Goal: Task Accomplishment & Management: Manage account settings

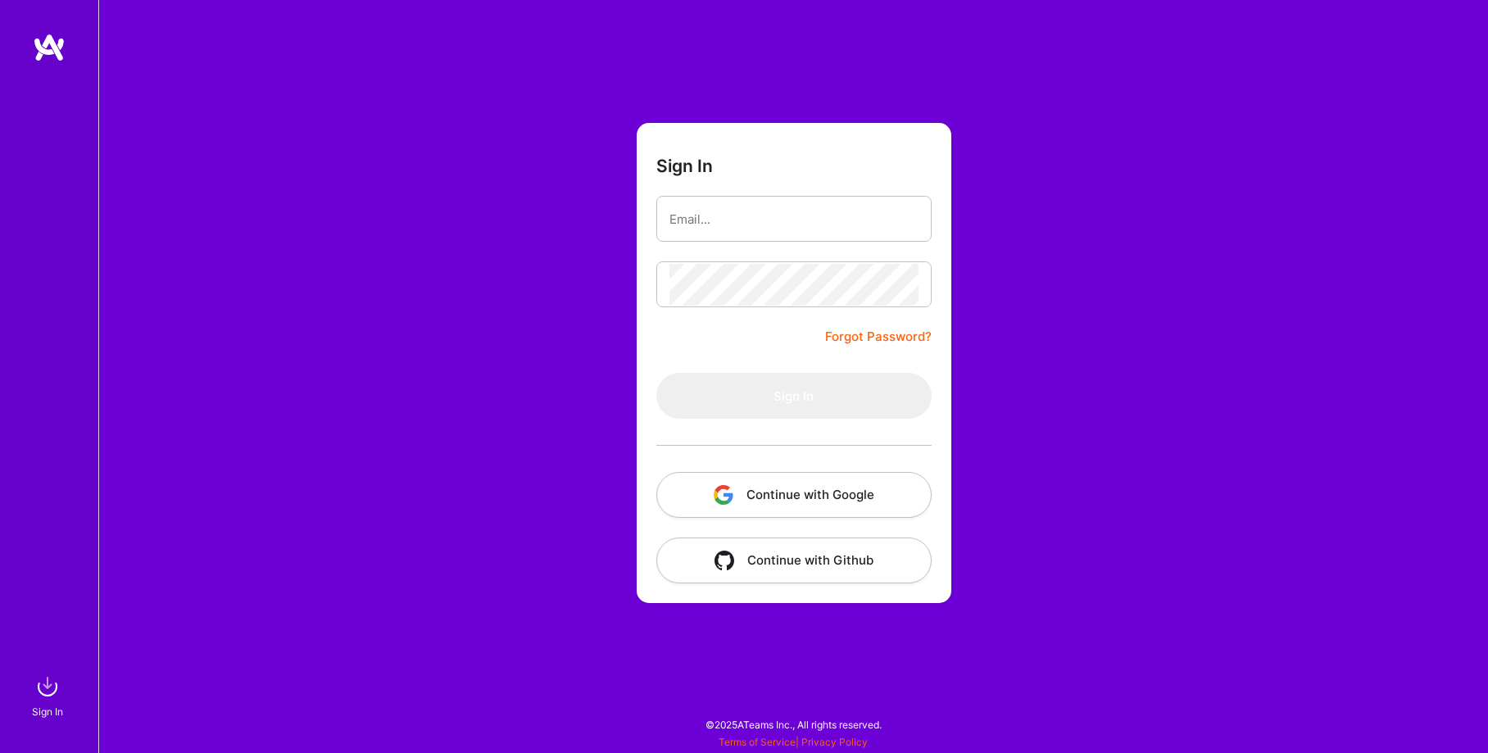
type input "[PERSON_NAME][EMAIL_ADDRESS][PERSON_NAME][DOMAIN_NAME]"
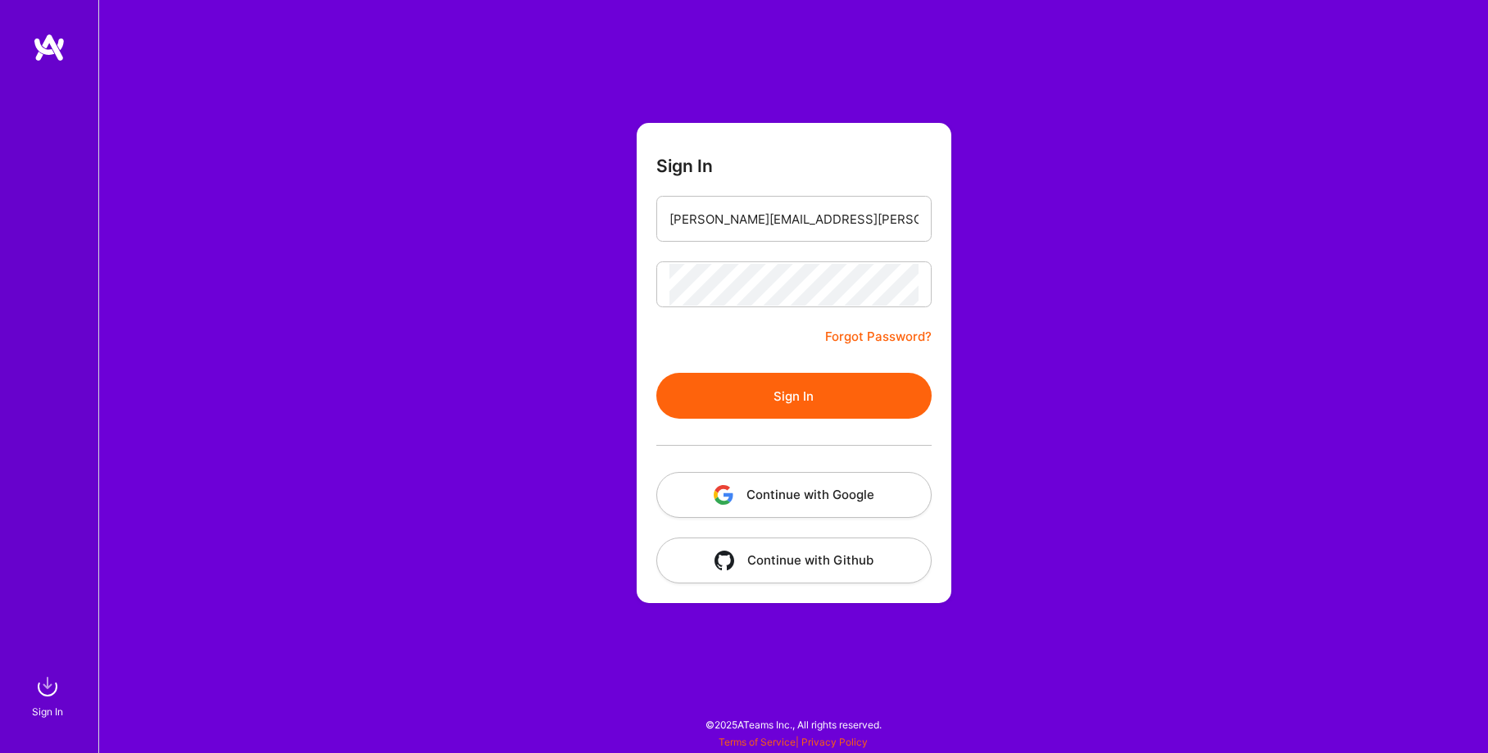
click at [825, 381] on button "Sign In" at bounding box center [794, 396] width 275 height 46
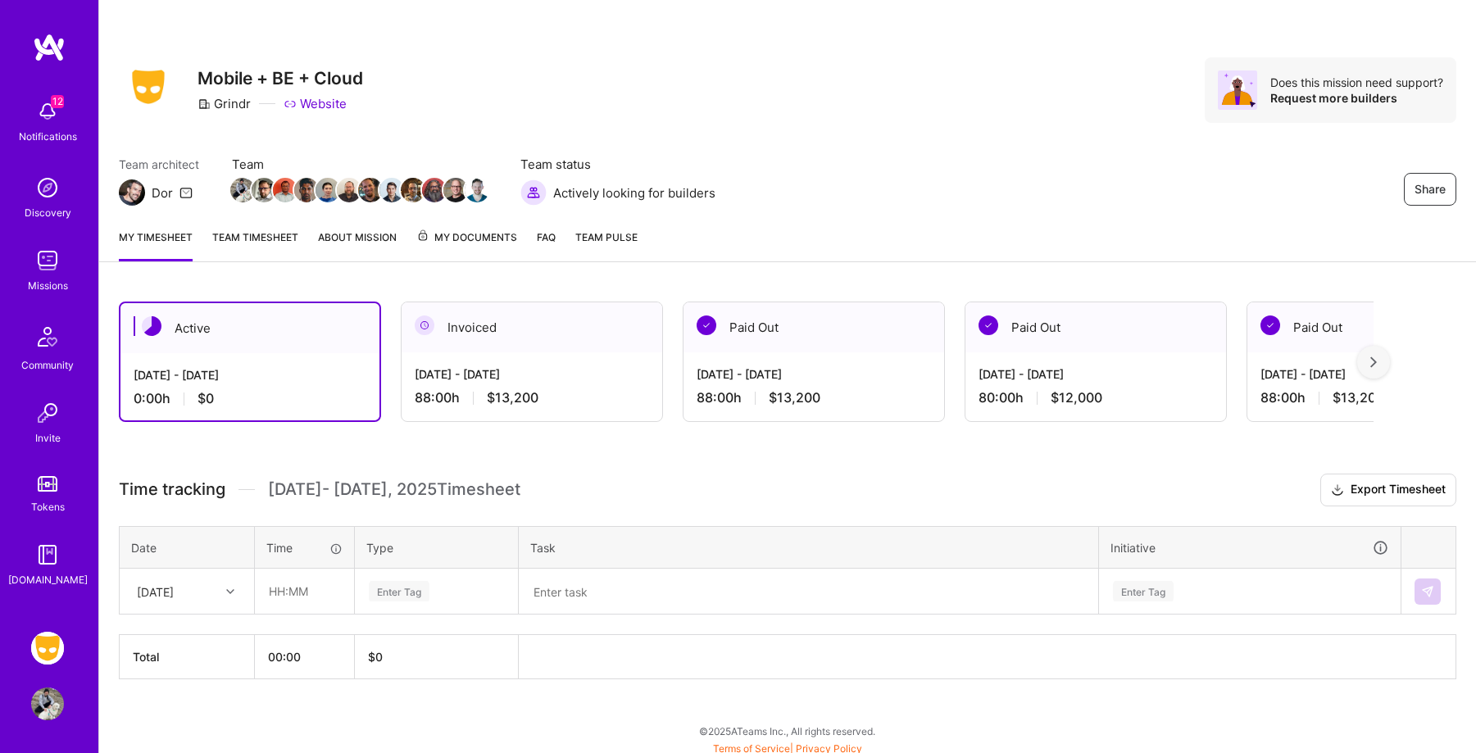
scroll to position [6, 0]
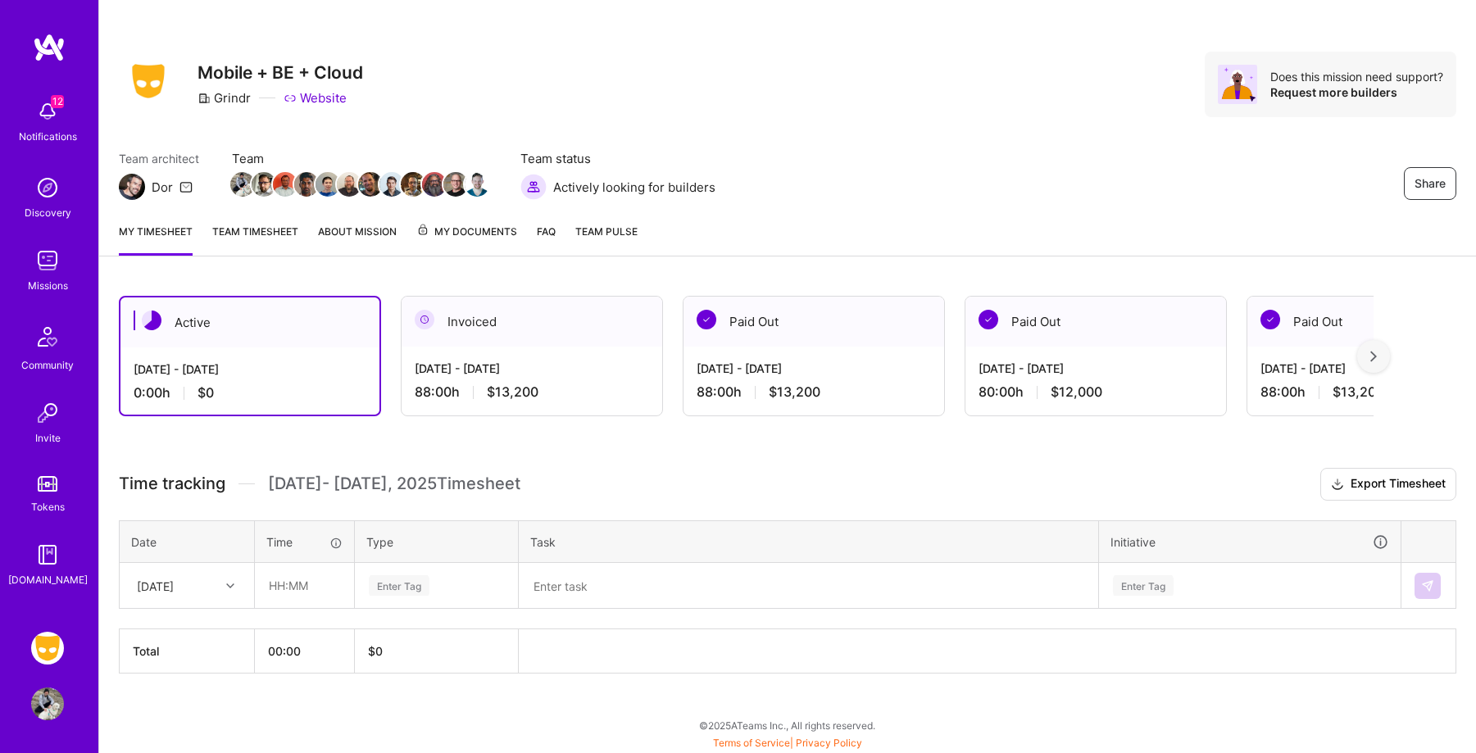
click at [230, 579] on div at bounding box center [232, 585] width 25 height 21
click at [199, 630] on div "[DATE]" at bounding box center [186, 632] width 133 height 30
click at [289, 589] on input "text" at bounding box center [305, 585] width 98 height 43
type input "08:00"
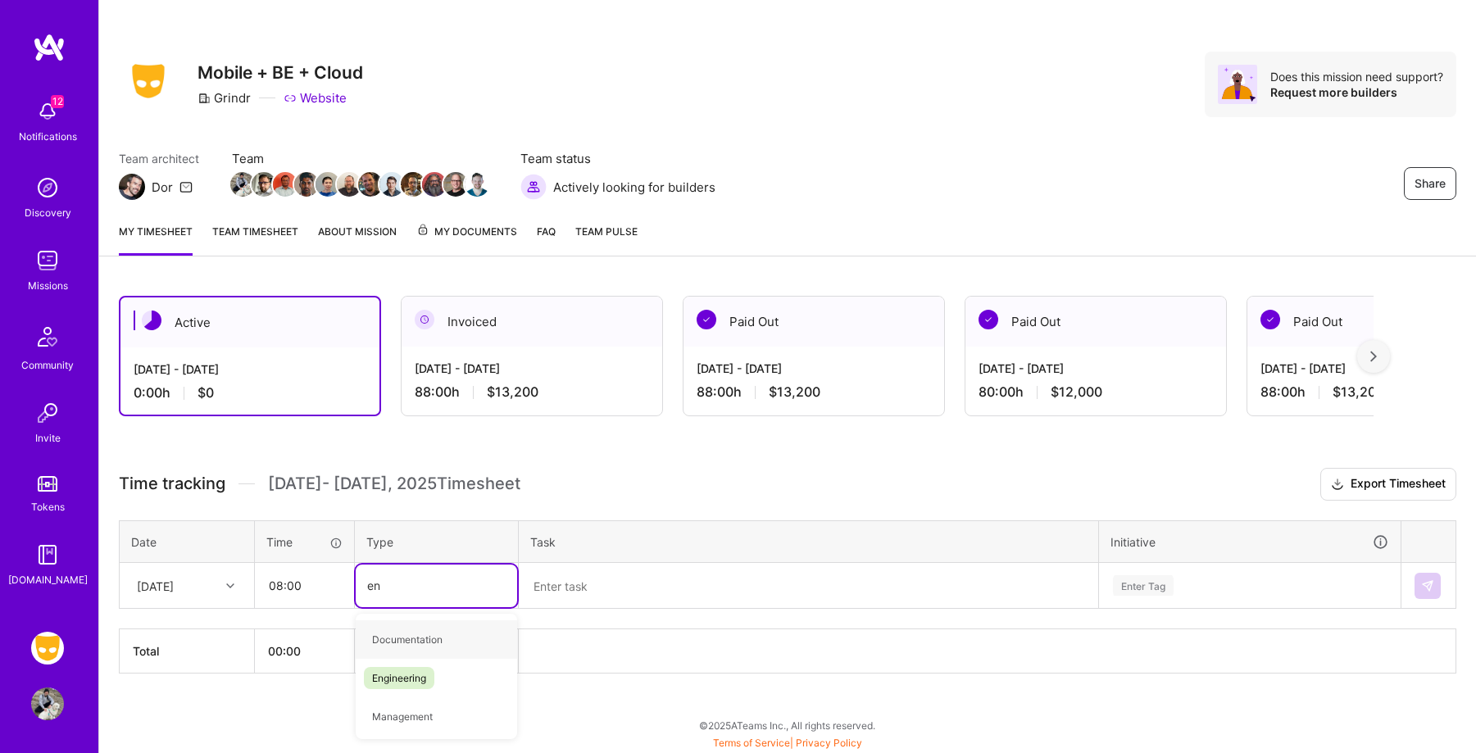
type input "eng"
click at [426, 649] on div "Engineering" at bounding box center [436, 639] width 161 height 39
click at [607, 597] on textarea at bounding box center [808, 586] width 576 height 43
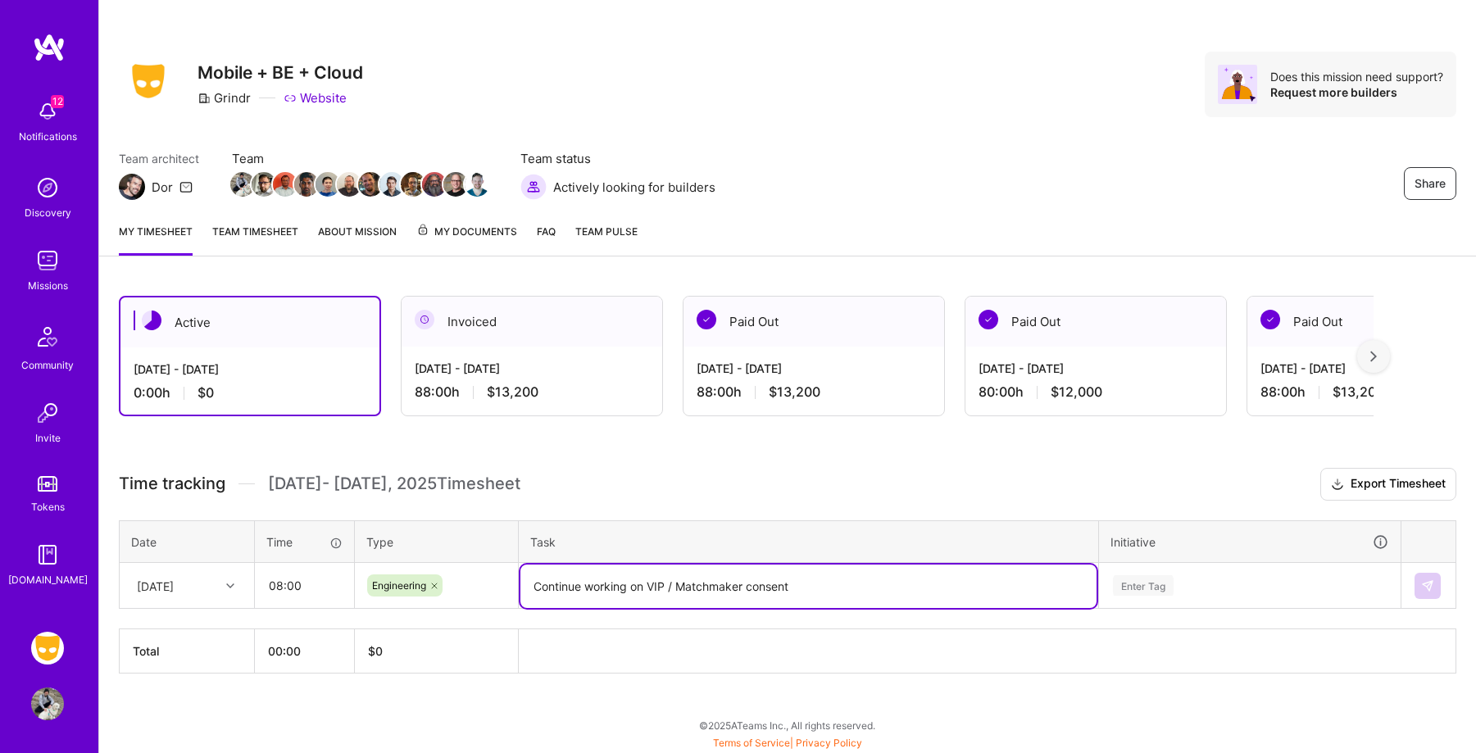
type textarea "Continue working on VIP / Matchmaker consent"
click at [1169, 586] on div "Enter Tag" at bounding box center [1250, 586] width 300 height 43
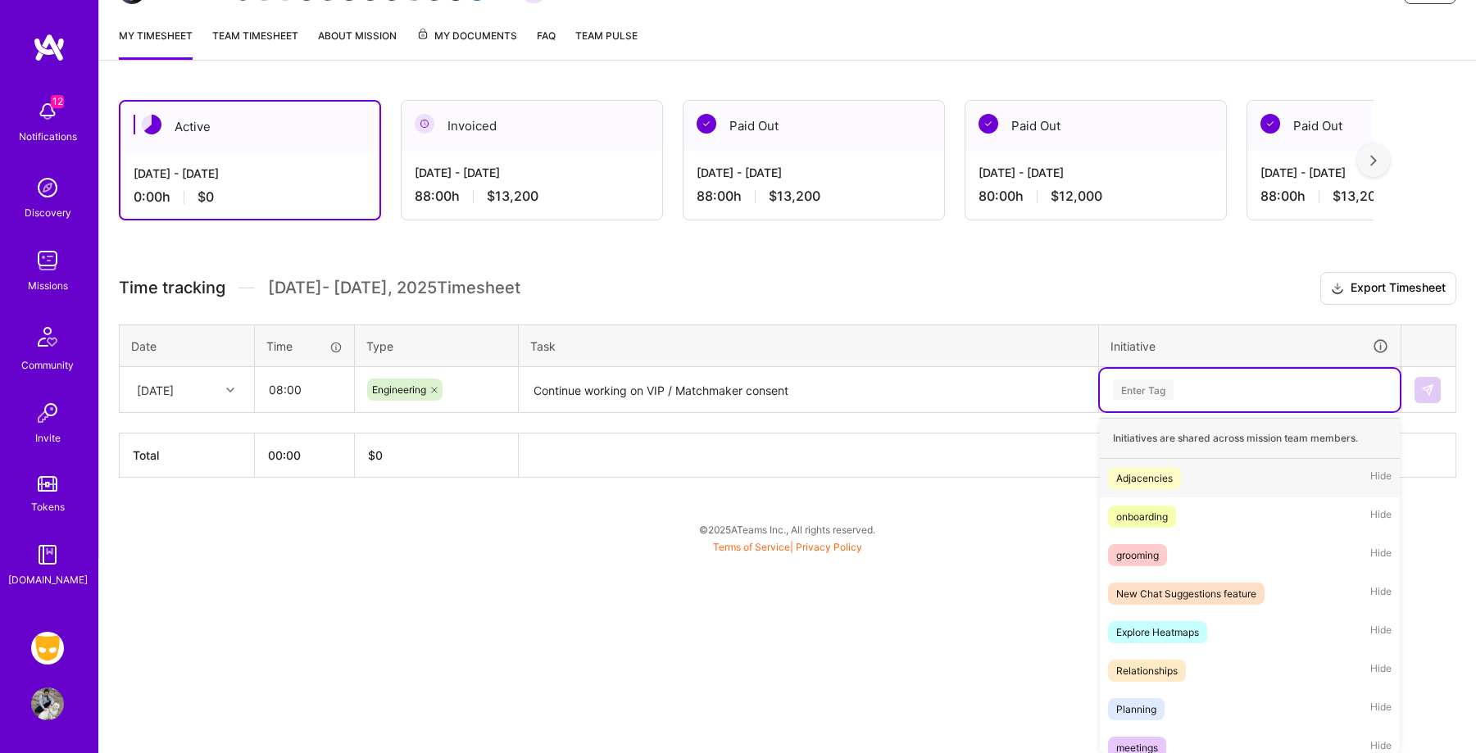
click at [1199, 466] on div "Adjacencies Hide" at bounding box center [1250, 478] width 300 height 39
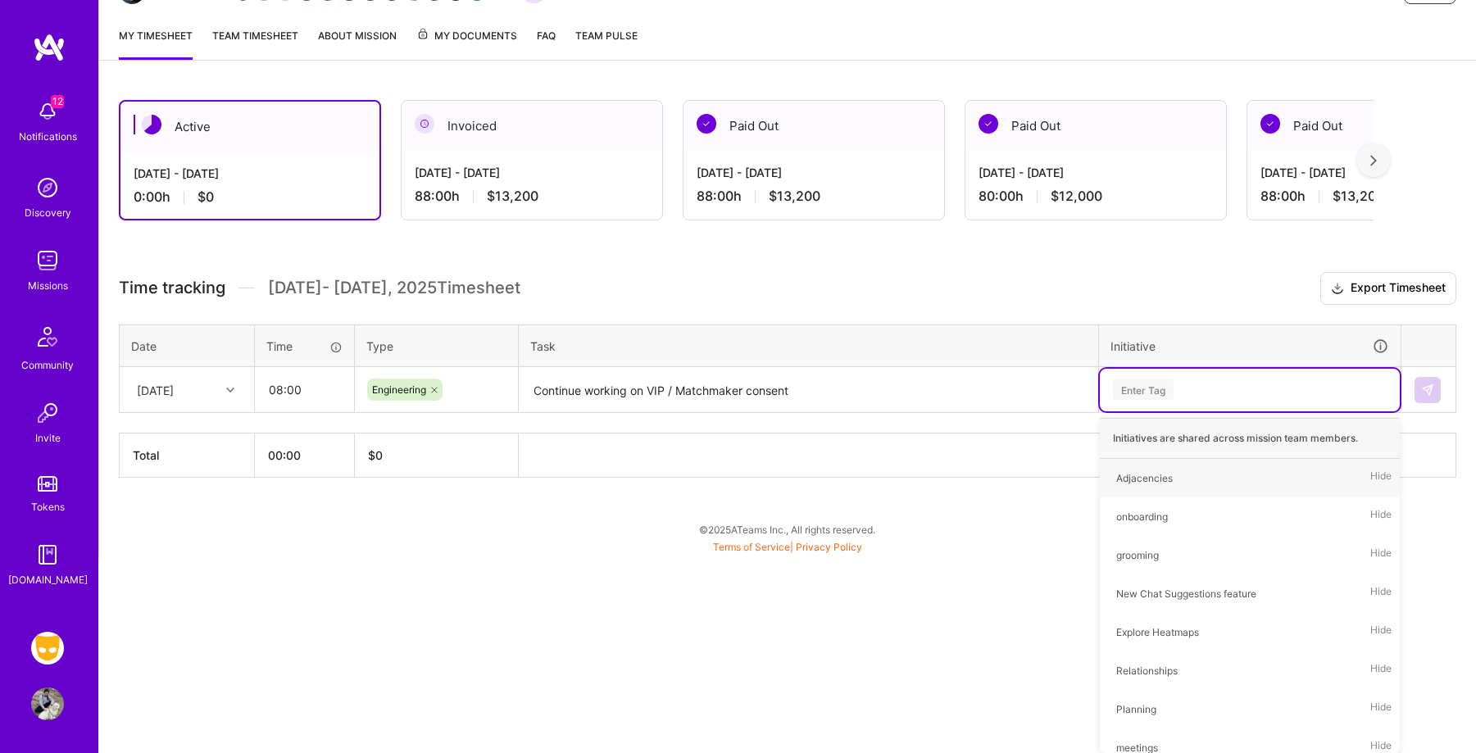
scroll to position [6, 0]
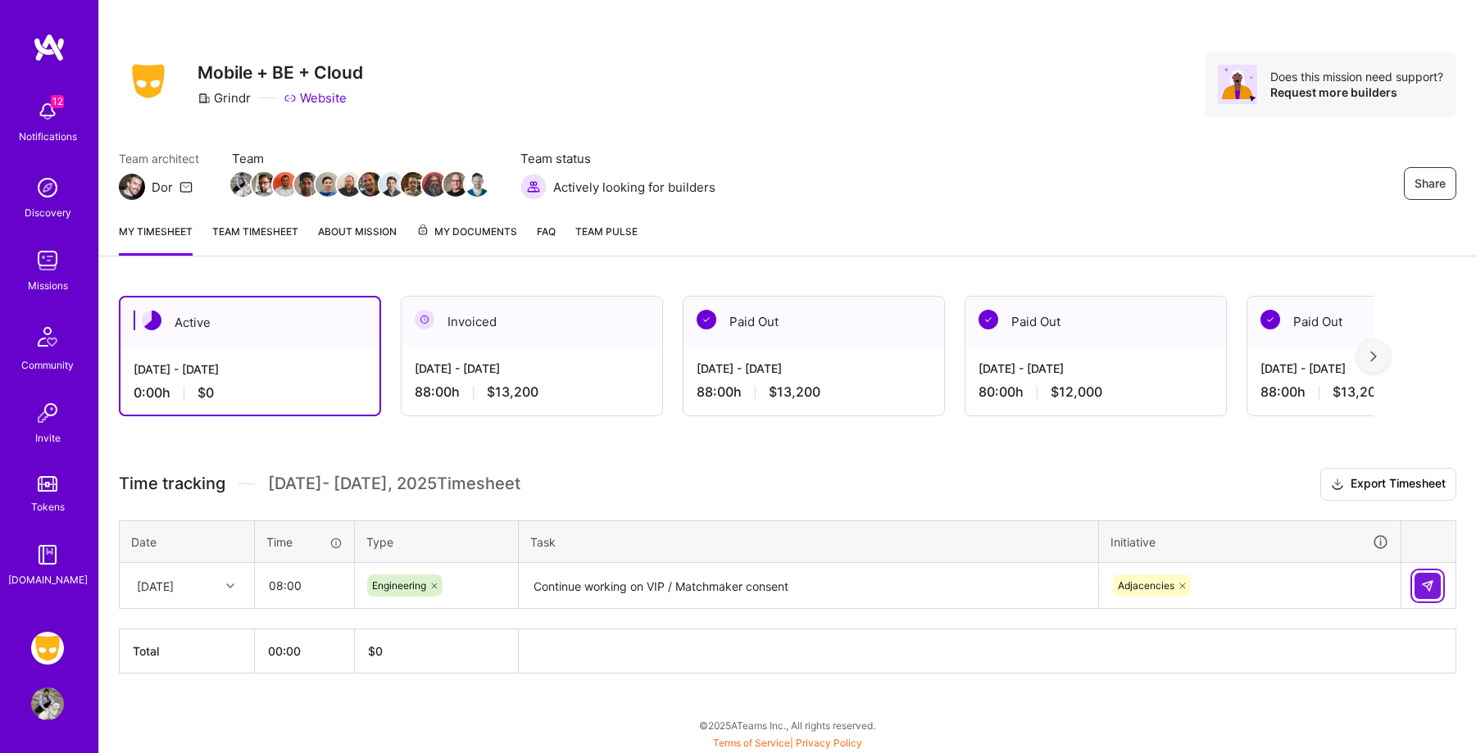
click at [1435, 587] on button at bounding box center [1428, 586] width 26 height 26
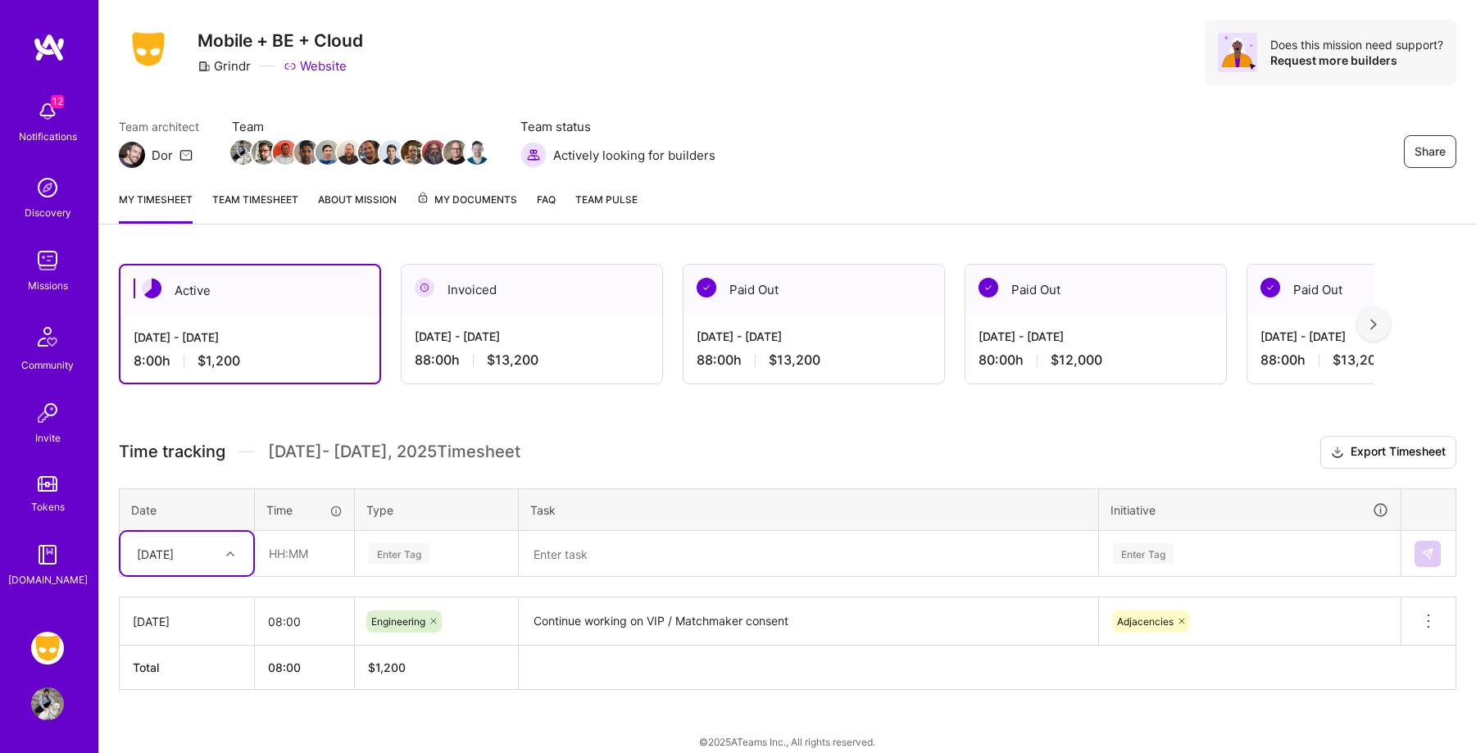
scroll to position [54, 0]
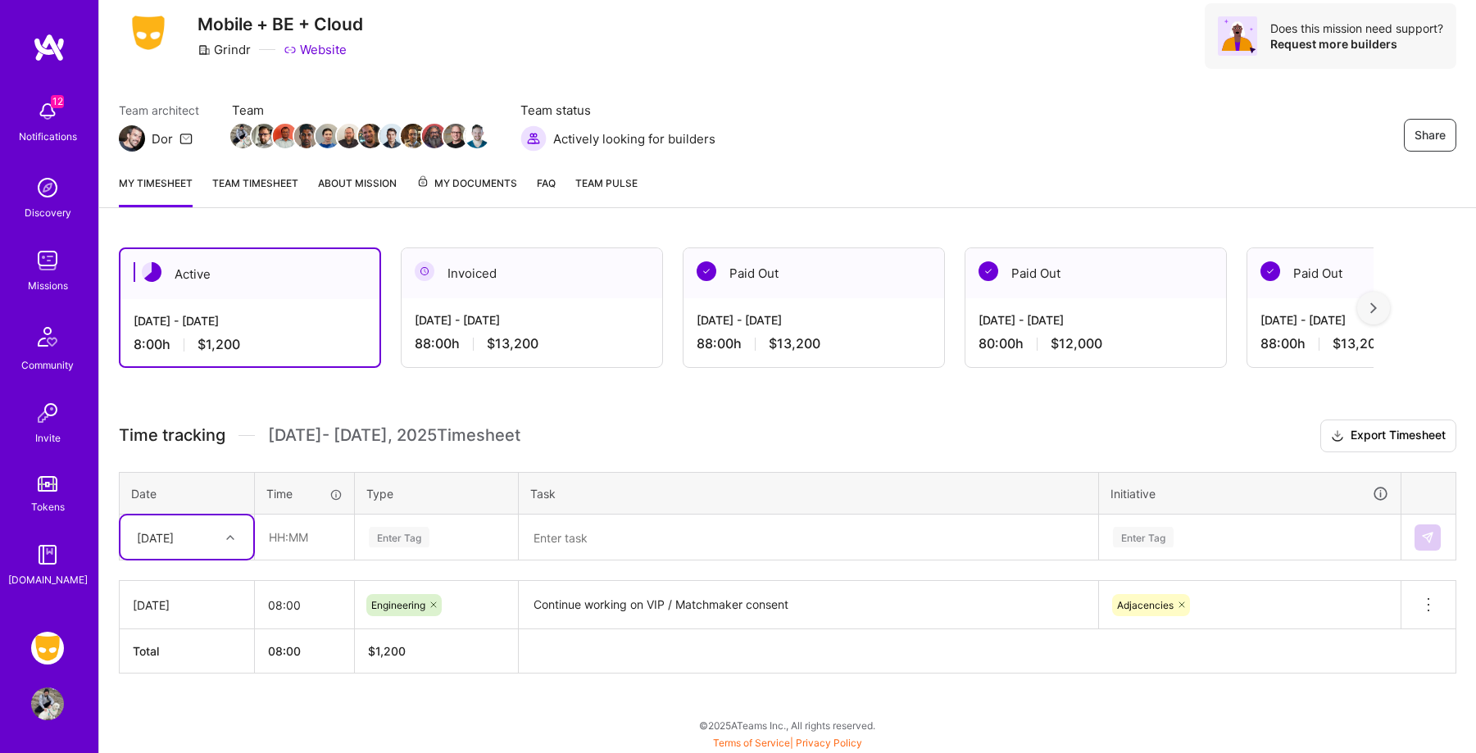
click at [213, 542] on div "[DATE]" at bounding box center [174, 537] width 91 height 27
click at [217, 539] on div "[DATE]" at bounding box center [174, 537] width 91 height 27
click at [221, 535] on div at bounding box center [232, 537] width 25 height 21
click at [183, 671] on div "[DATE]" at bounding box center [186, 674] width 133 height 30
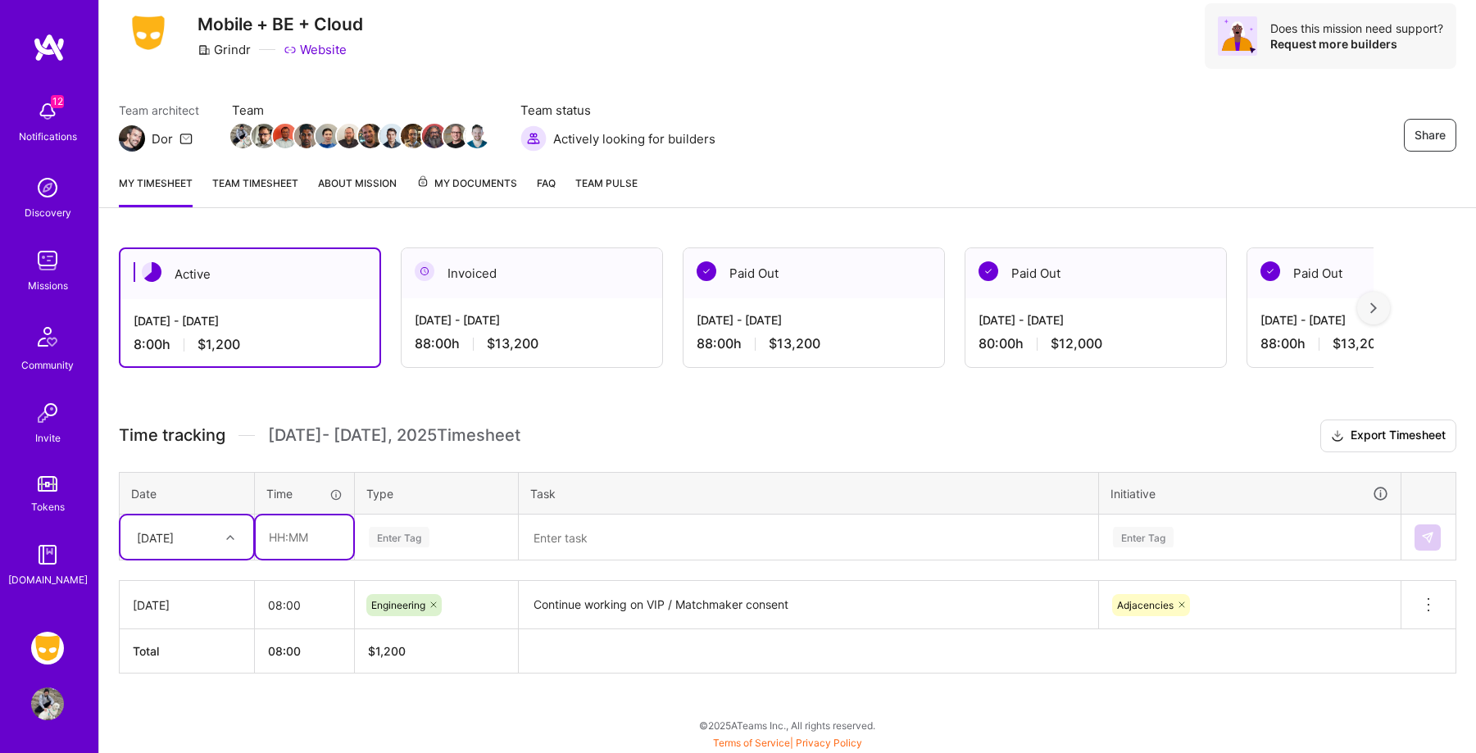
click at [321, 528] on input "text" at bounding box center [305, 537] width 98 height 43
type input "08:00"
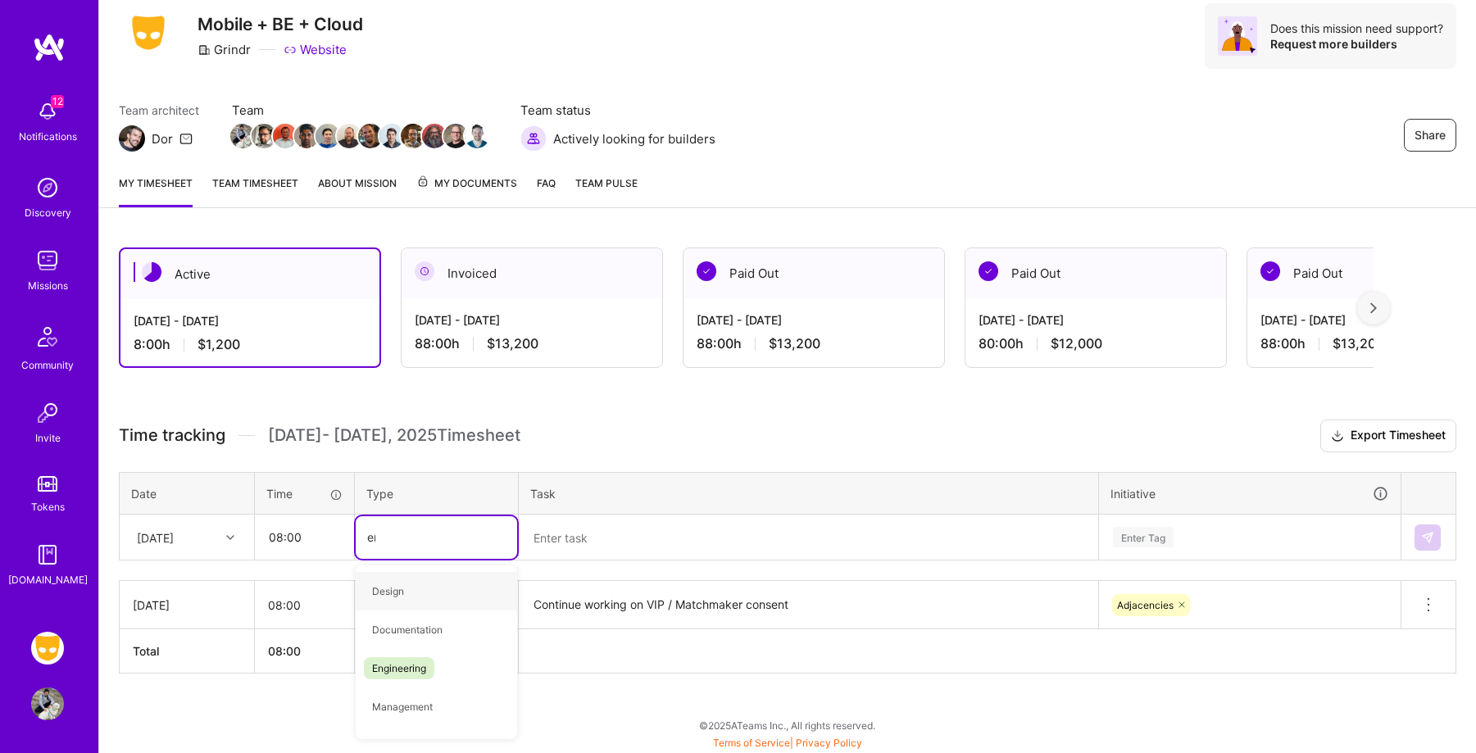
type input "eng"
click at [463, 580] on div "Engineering" at bounding box center [436, 591] width 161 height 39
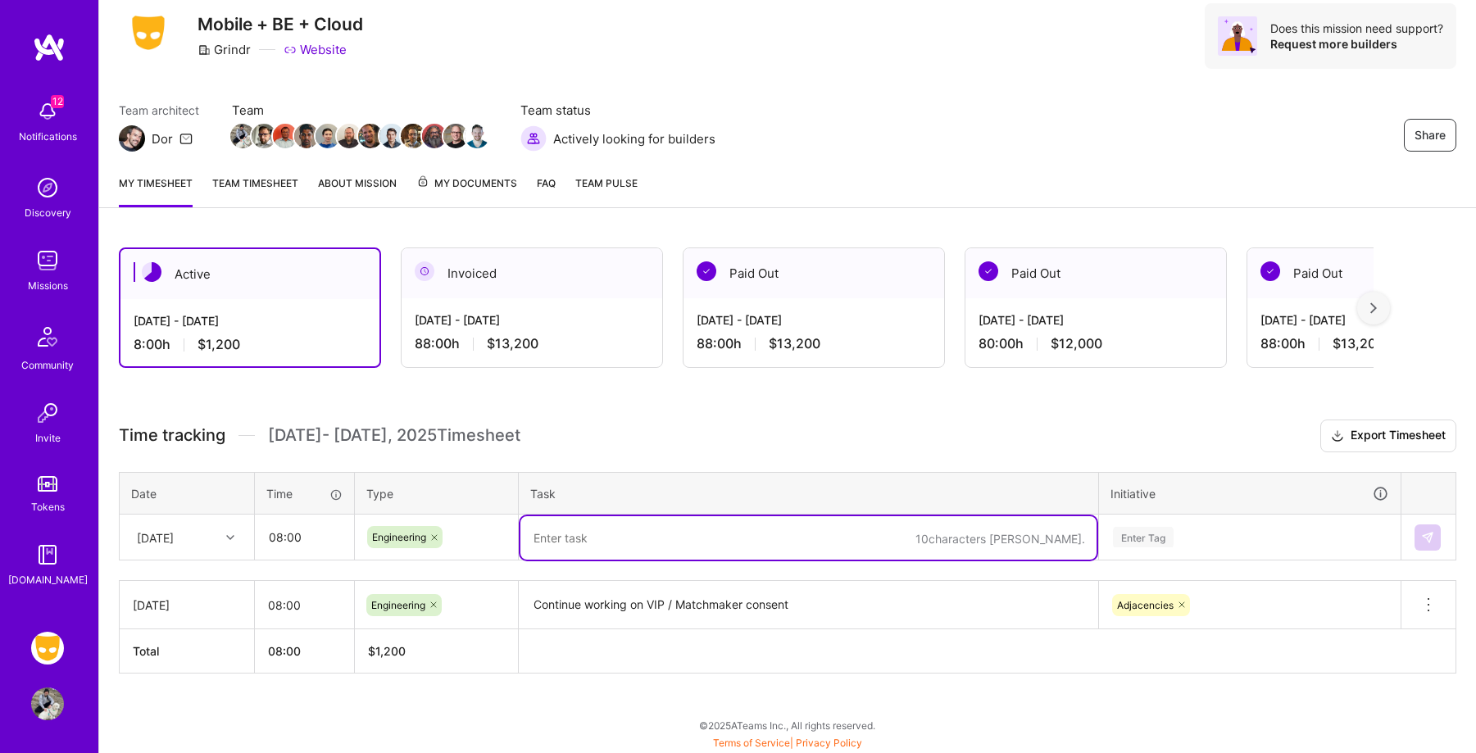
click at [635, 547] on textarea at bounding box center [808, 537] width 576 height 43
type textarea "Work on VIP / Matchmaker consent"
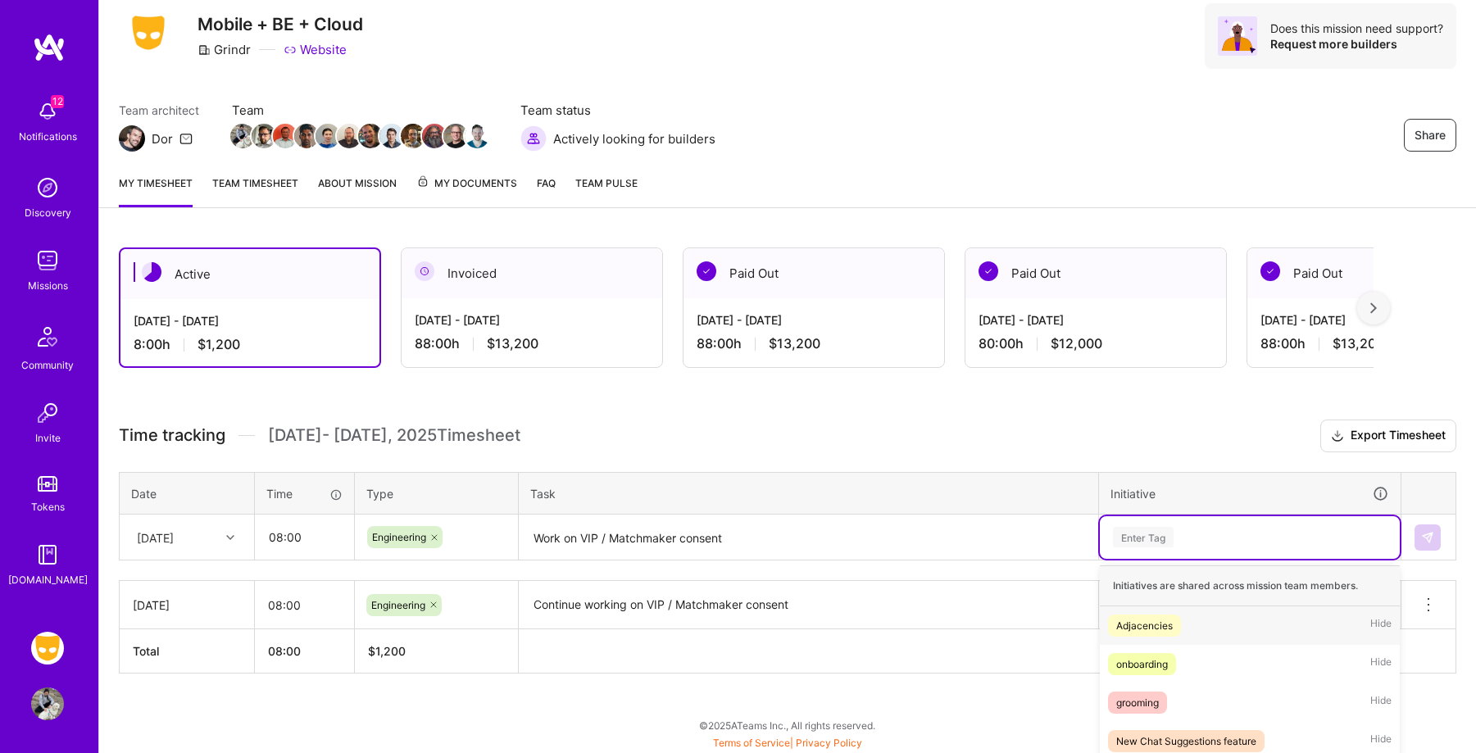
click at [1261, 535] on div "option Adjacencies, selected. option Adjacencies focused, 1 of 41. 41 results a…" at bounding box center [1250, 537] width 300 height 43
type input "adjac"
click at [1245, 624] on div "Adjacencies Hide" at bounding box center [1250, 626] width 300 height 39
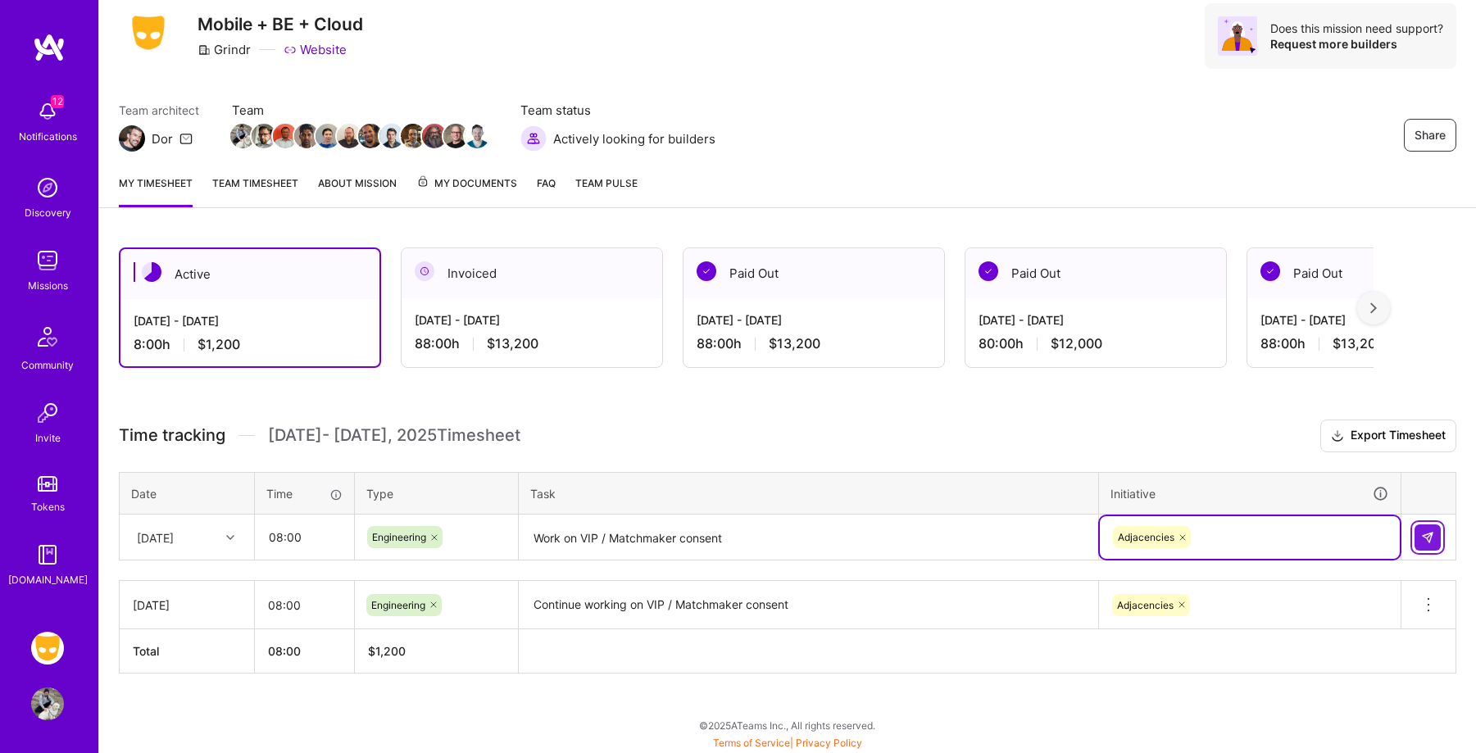
click at [1426, 534] on img at bounding box center [1427, 537] width 13 height 13
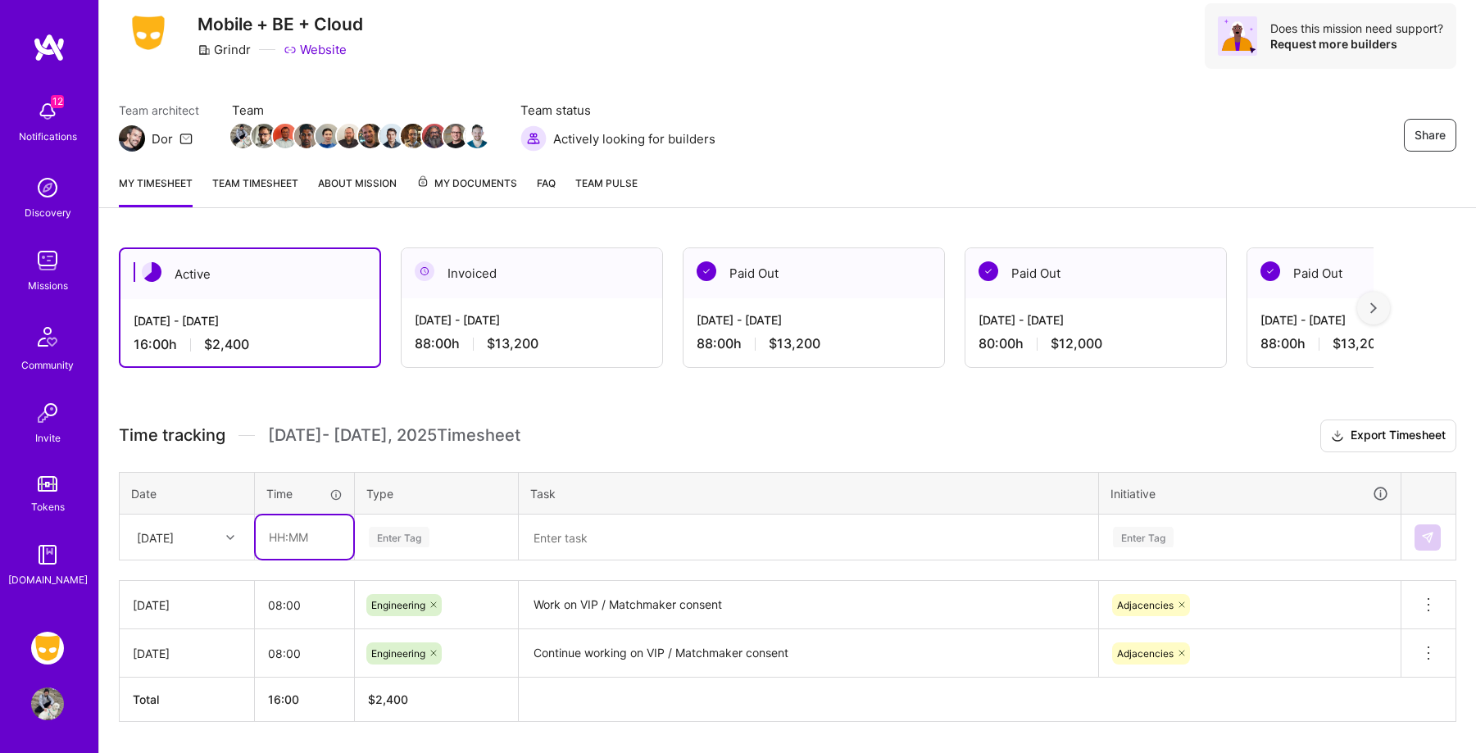
click at [315, 539] on input "text" at bounding box center [305, 537] width 98 height 43
type input "08:00"
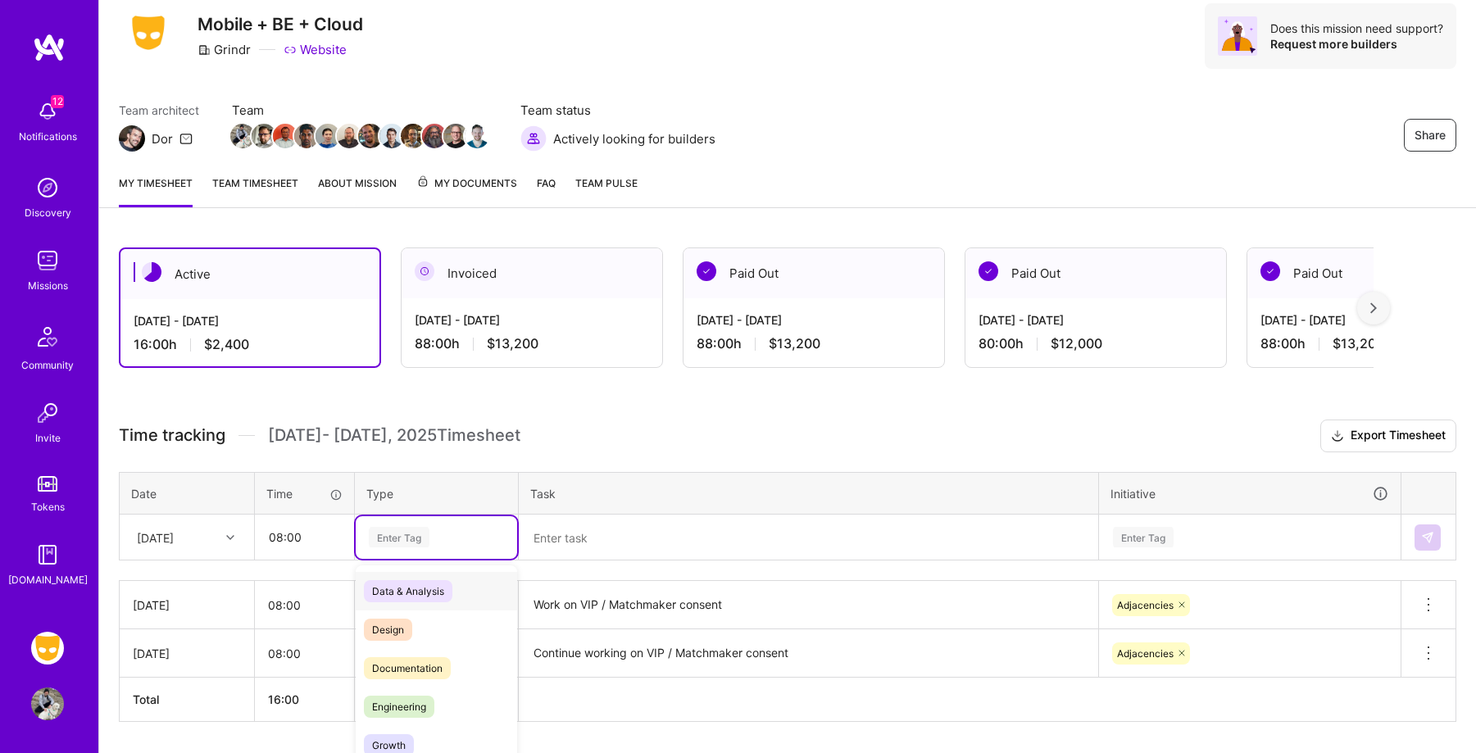
scroll to position [102, 0]
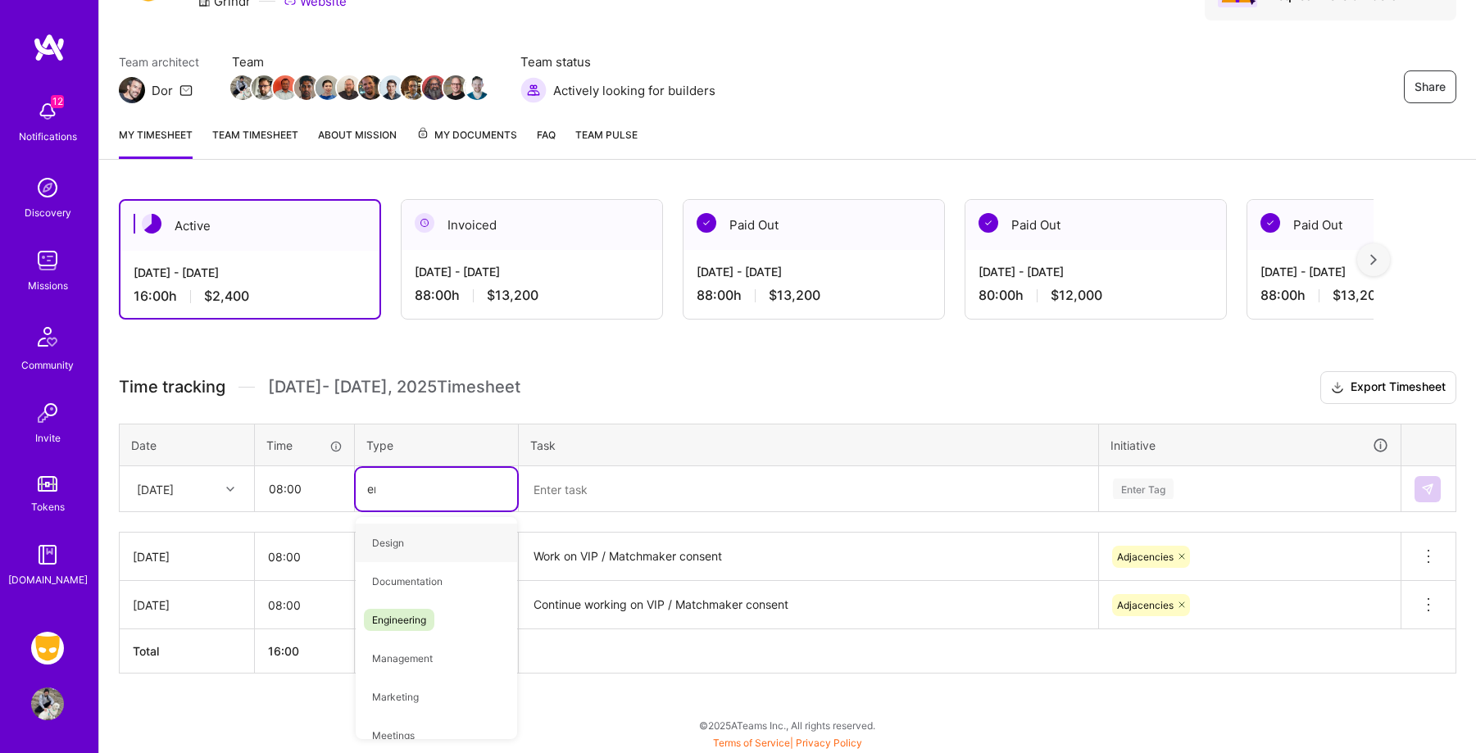
type input "eng"
click at [433, 531] on div "Engineering" at bounding box center [436, 543] width 161 height 39
click at [561, 504] on textarea at bounding box center [808, 489] width 576 height 43
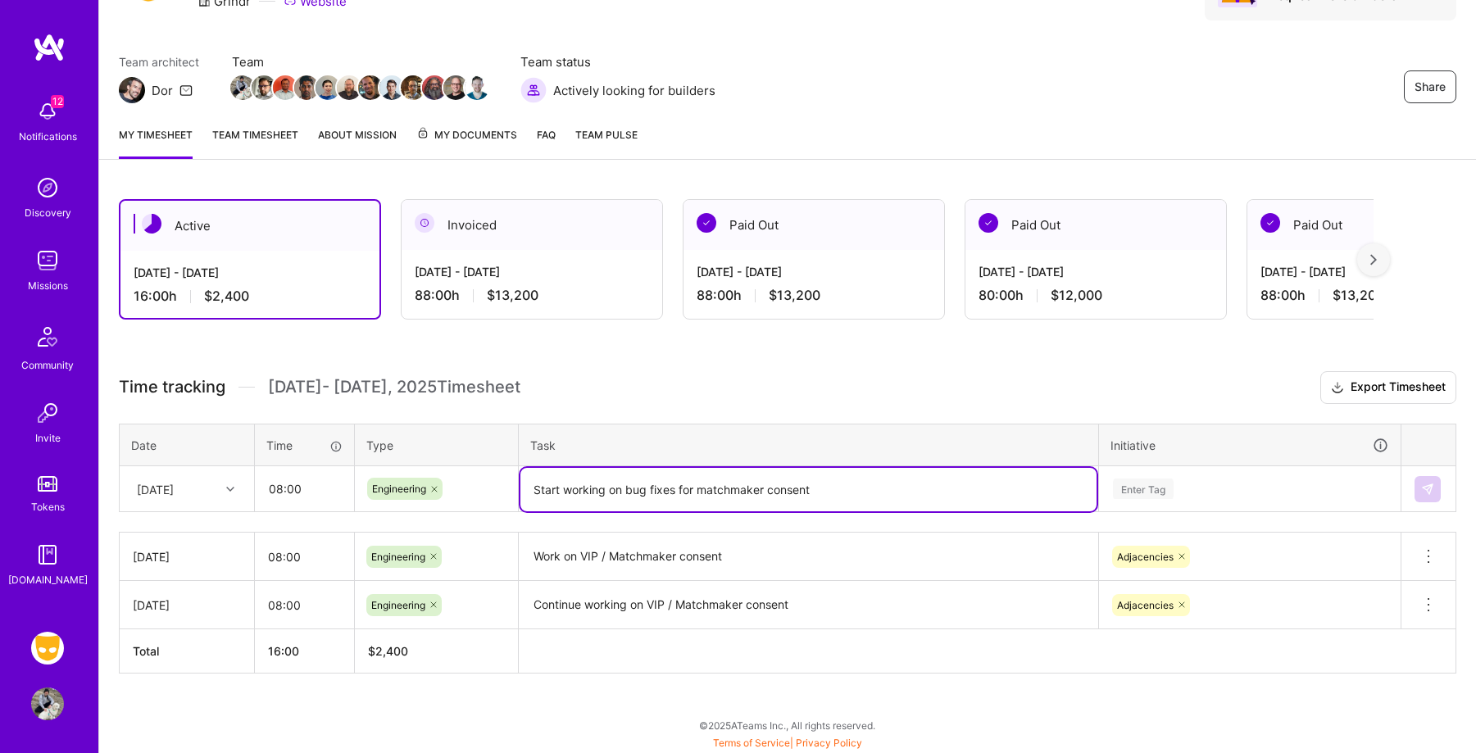
type textarea "Start working on bug fixes for matchmaker consent"
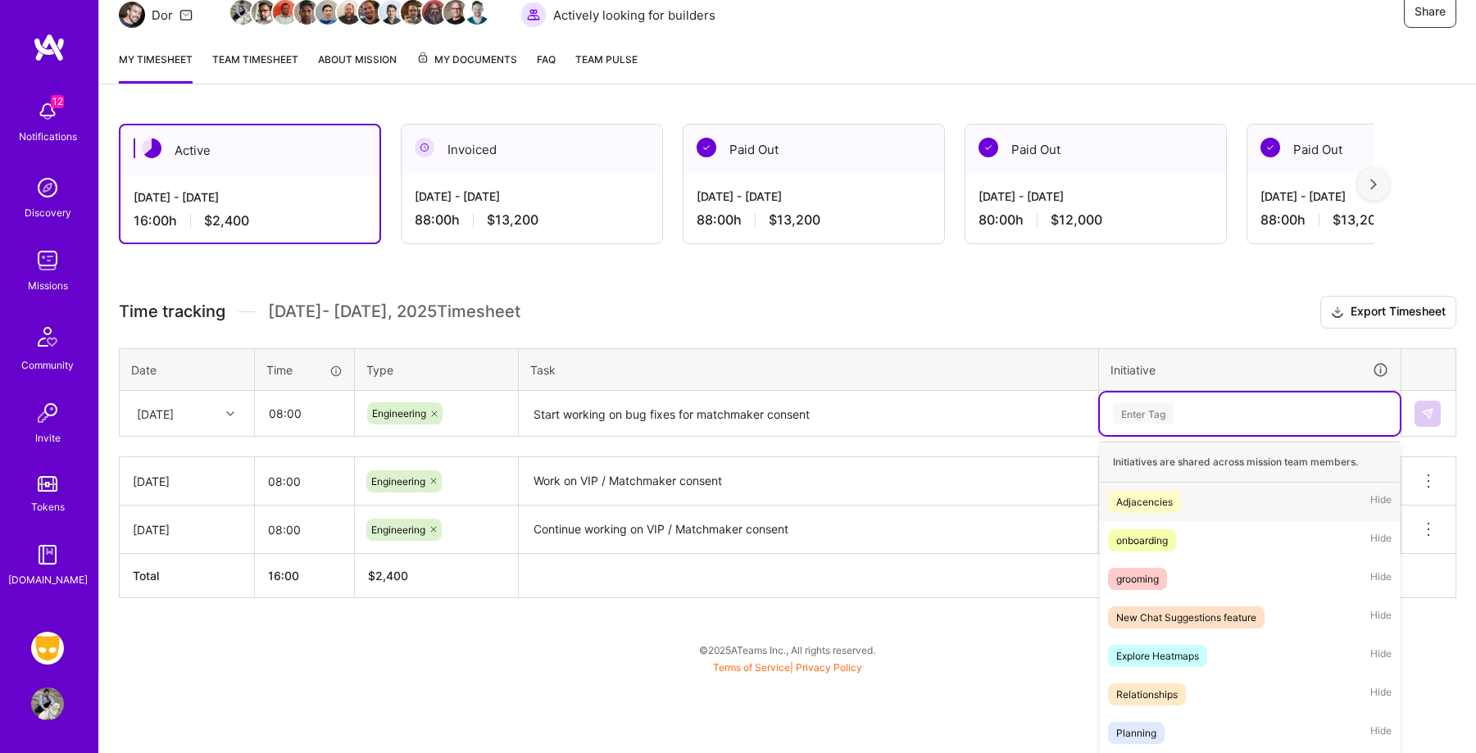
click at [1274, 435] on div "option Adjacencies, selected. option Adjacencies focused, 1 of 41. 41 results a…" at bounding box center [1250, 414] width 300 height 43
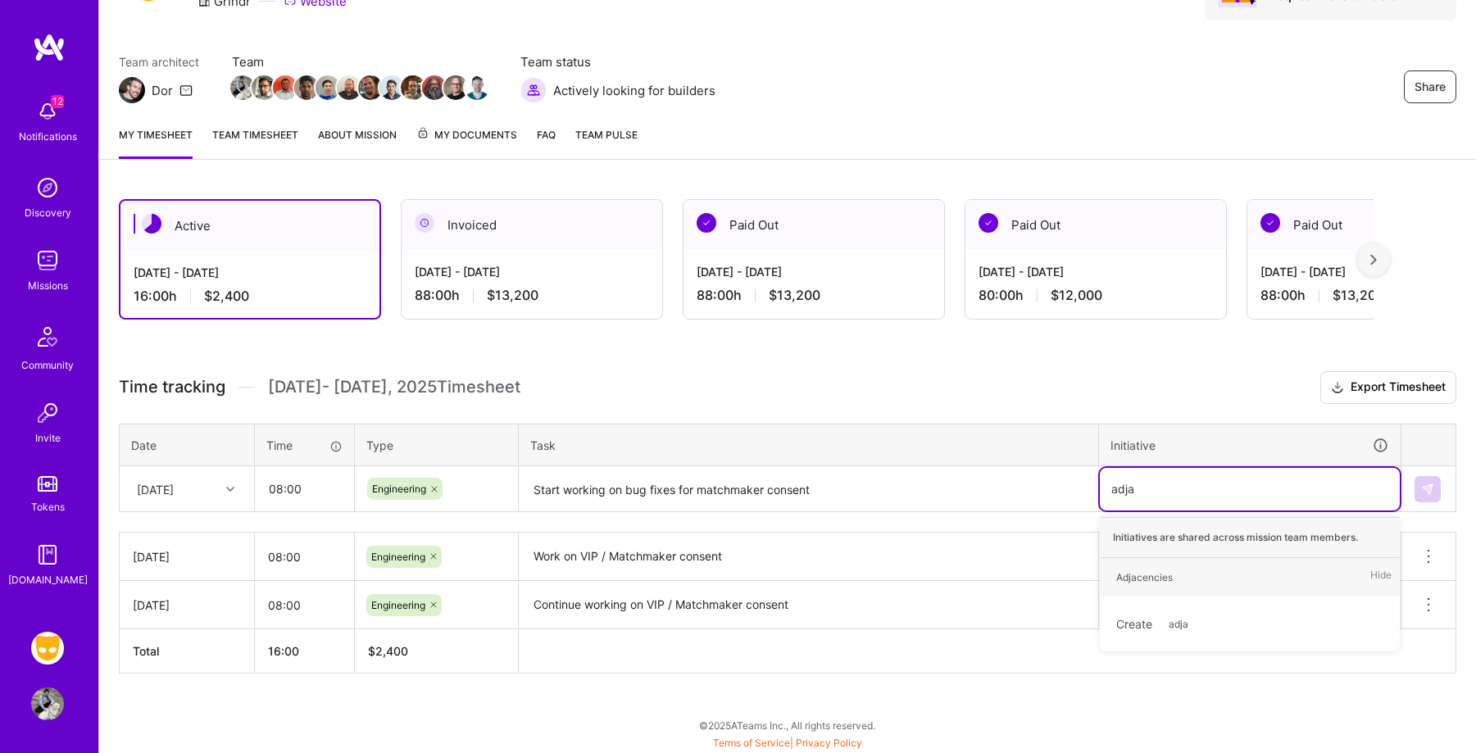
type input "adjac"
click at [1297, 562] on div "Adjacencies Hide" at bounding box center [1250, 577] width 300 height 39
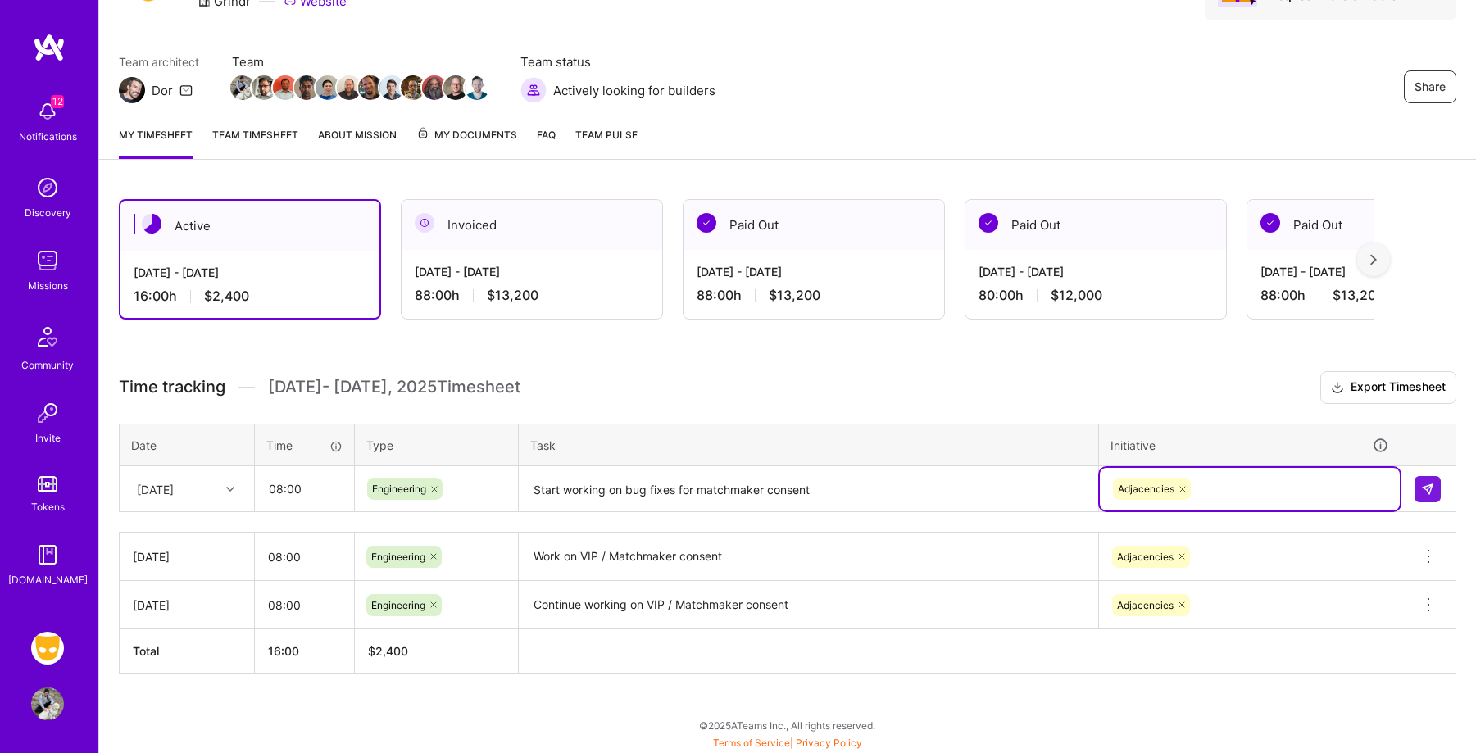
click at [207, 491] on div "[DATE]" at bounding box center [174, 488] width 91 height 27
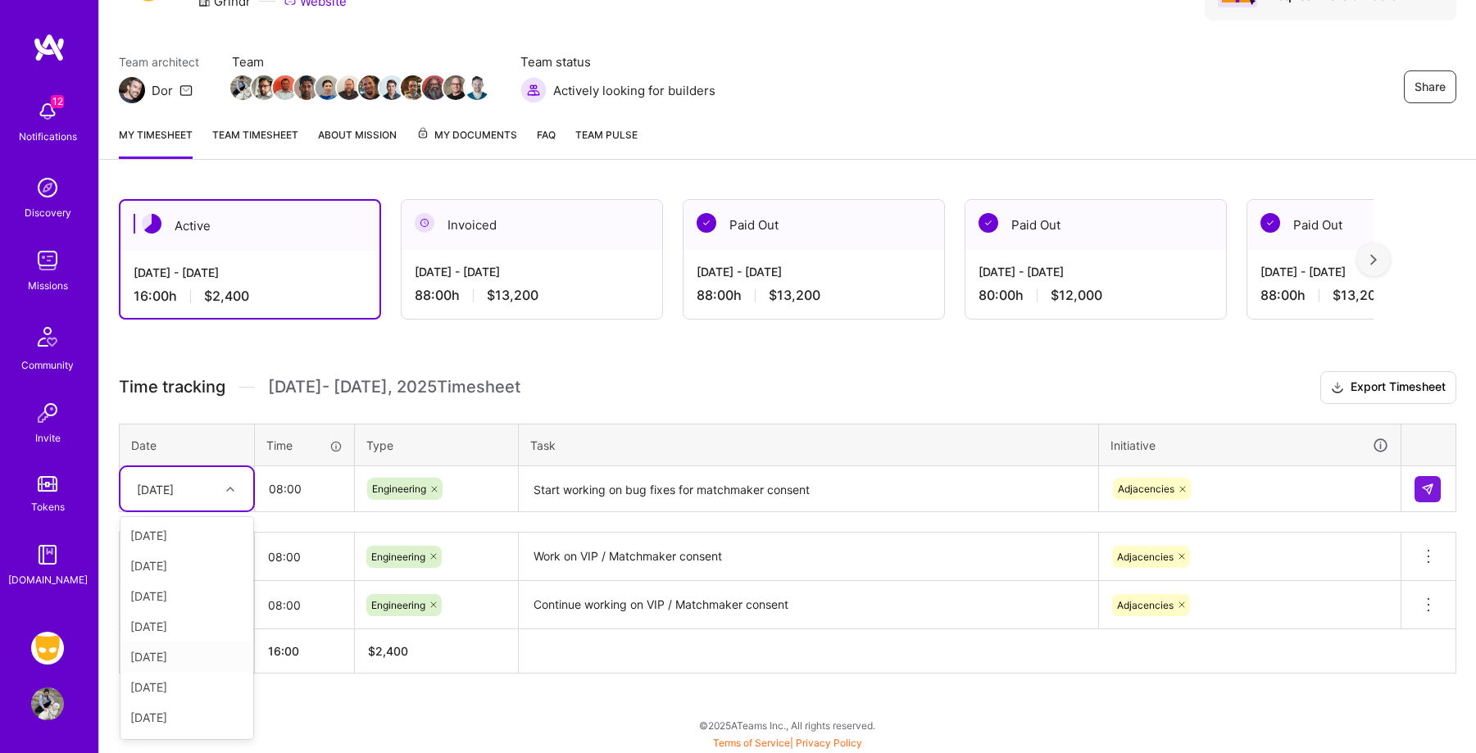
scroll to position [57, 0]
click at [206, 629] on div "[DATE]" at bounding box center [186, 630] width 133 height 30
click at [1411, 489] on td at bounding box center [1429, 489] width 55 height 46
click at [1421, 486] on img at bounding box center [1427, 489] width 13 height 13
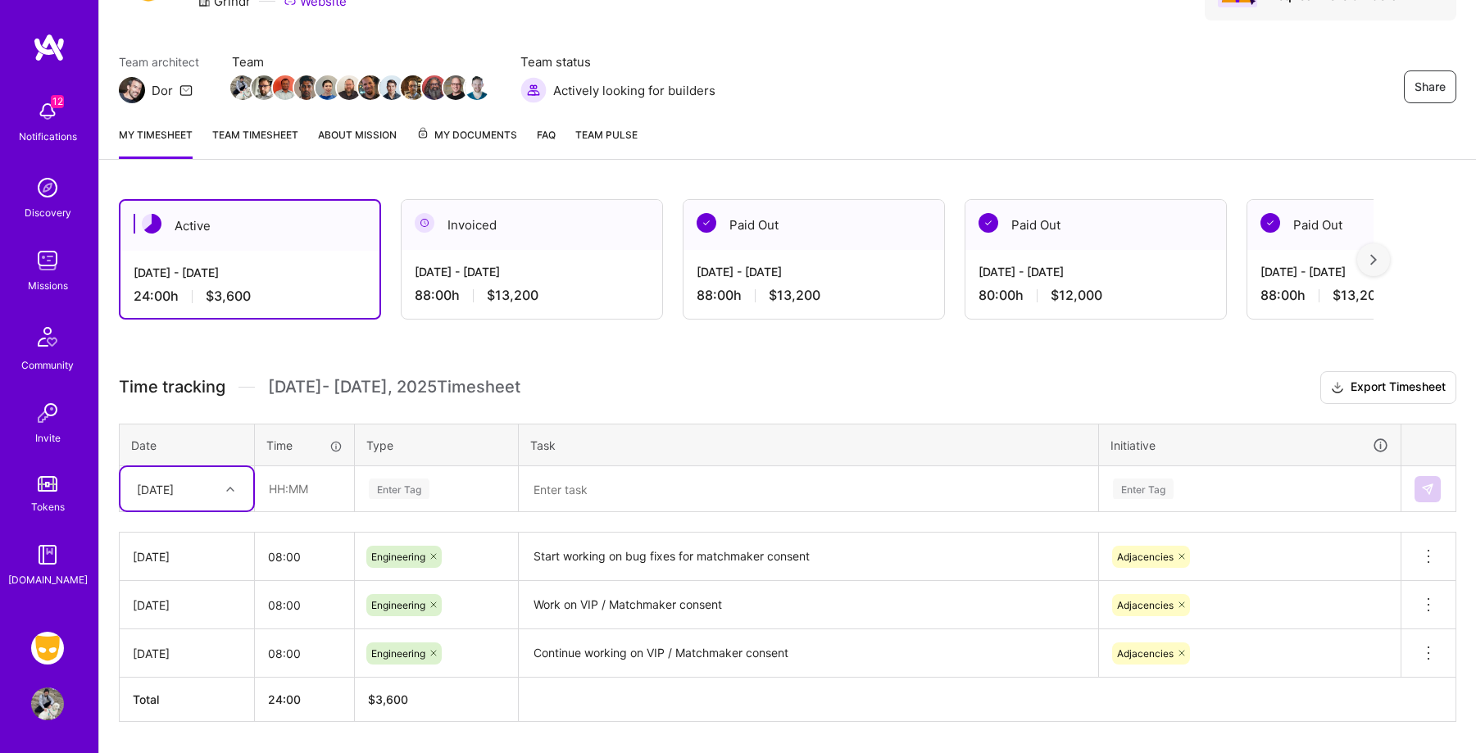
click at [197, 480] on div "[DATE]" at bounding box center [174, 488] width 91 height 27
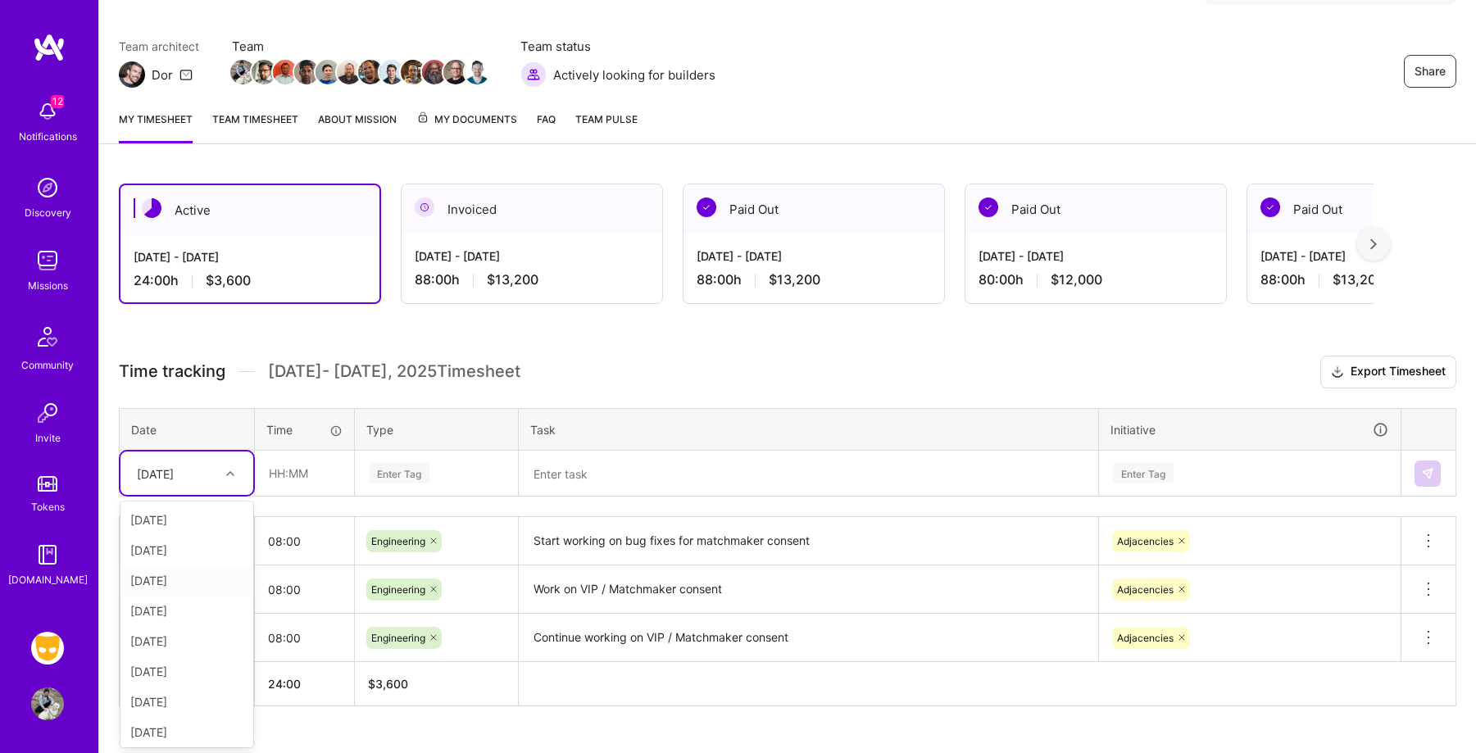
scroll to position [34, 0]
click at [204, 664] on div "[DATE]" at bounding box center [186, 668] width 133 height 30
click at [318, 480] on input "text" at bounding box center [305, 473] width 98 height 43
type input "08:00"
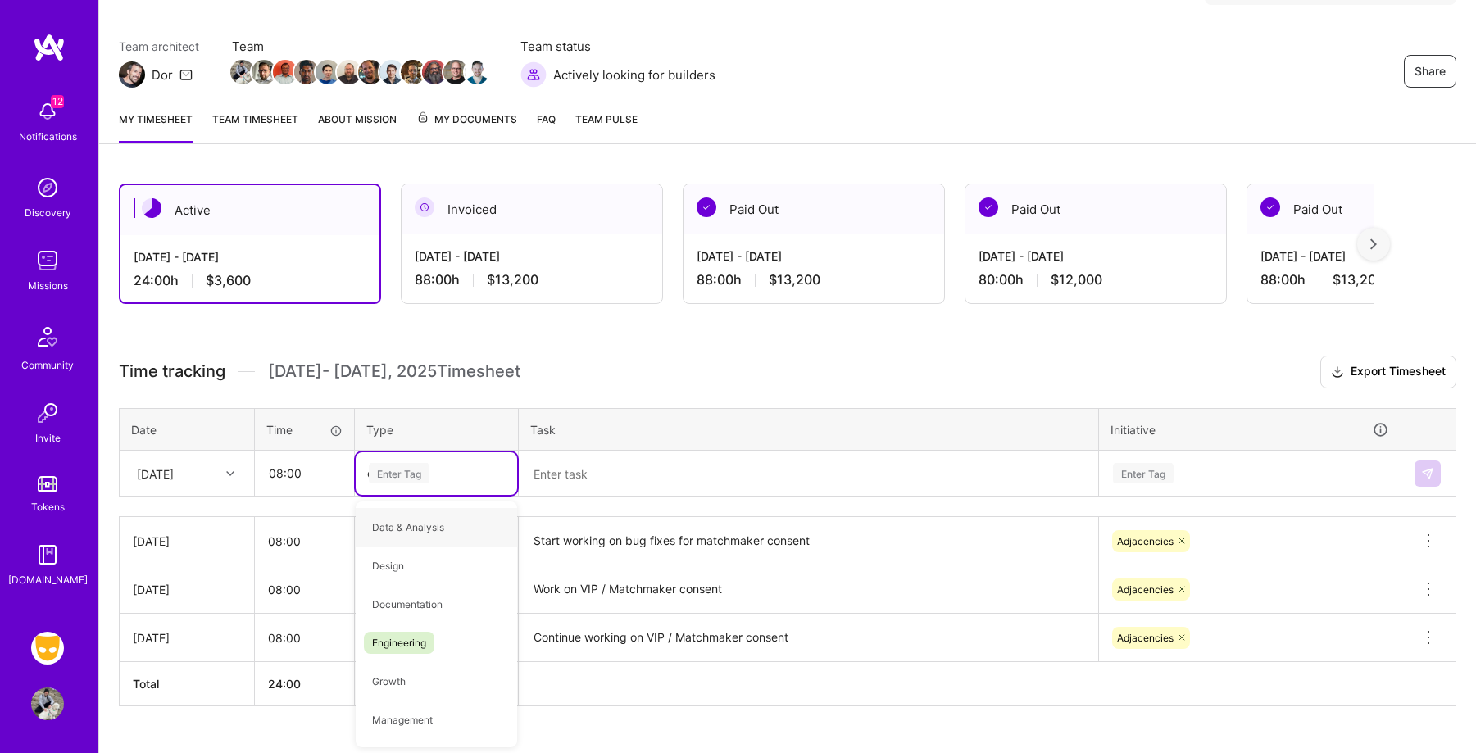
type input "eng"
click at [448, 524] on div "Engineering" at bounding box center [436, 527] width 161 height 39
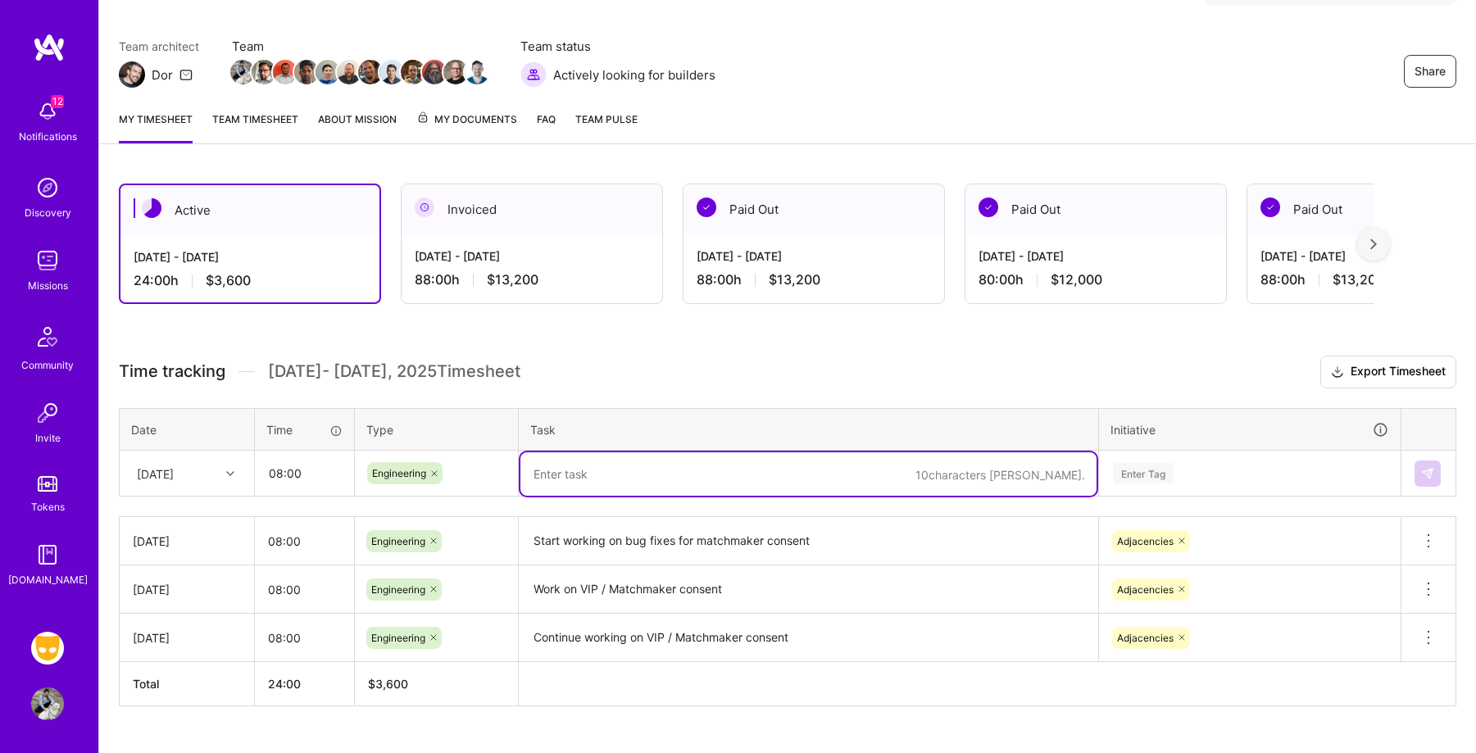
click at [630, 479] on textarea at bounding box center [808, 473] width 576 height 43
type textarea "start working on IOS-16625"
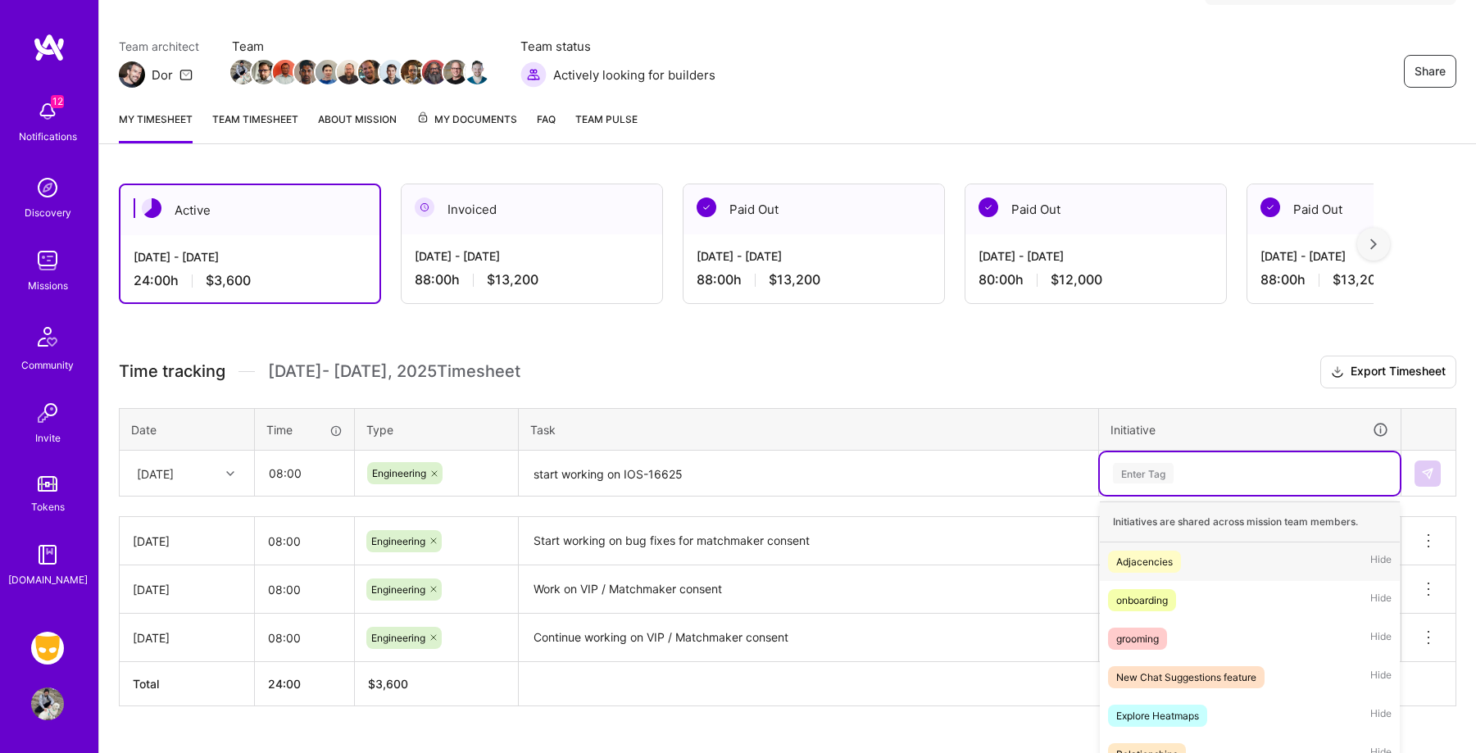
click at [1184, 475] on div "option Adjacencies, selected. option Adjacencies focused, 1 of 41. 41 results a…" at bounding box center [1250, 473] width 300 height 43
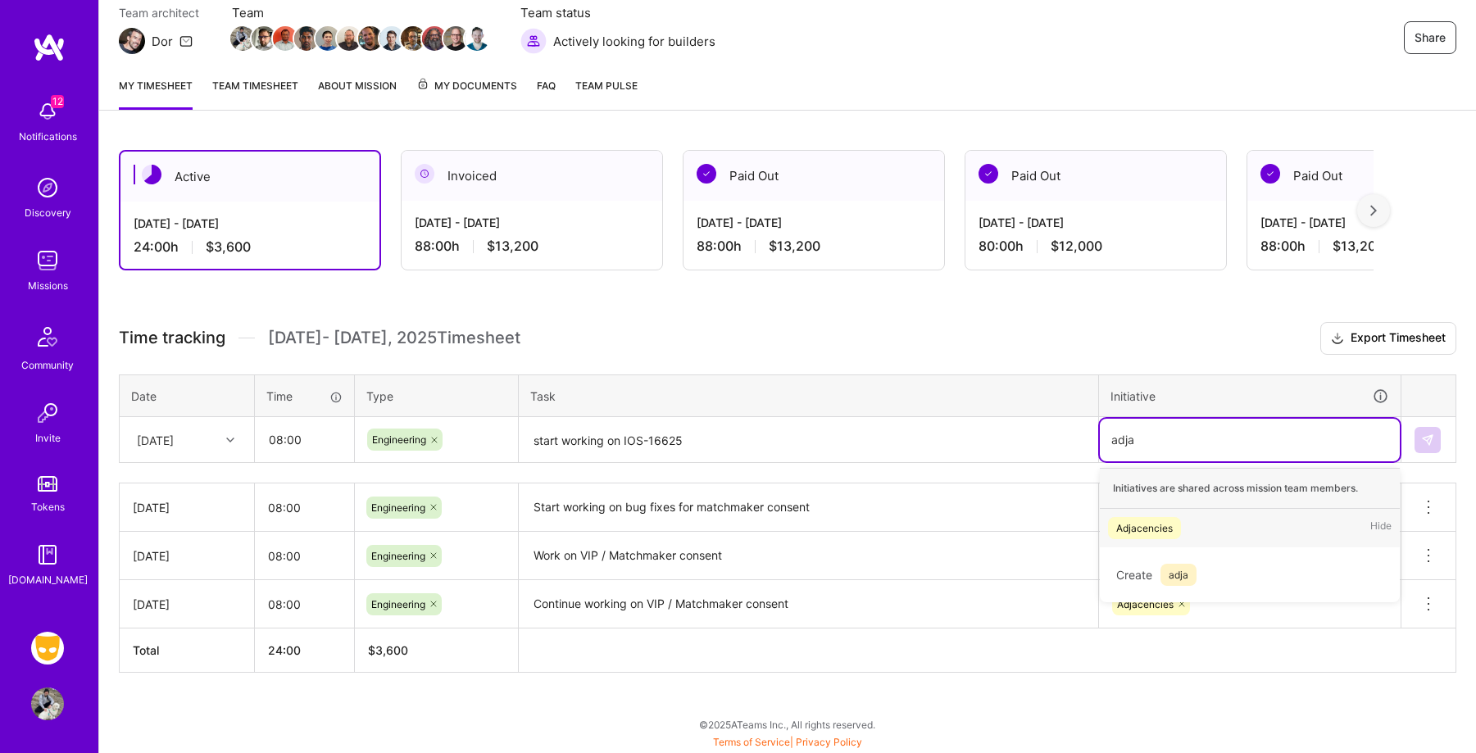
scroll to position [151, 0]
type input "adjac"
click at [1168, 521] on div "Adjacencies" at bounding box center [1144, 528] width 57 height 17
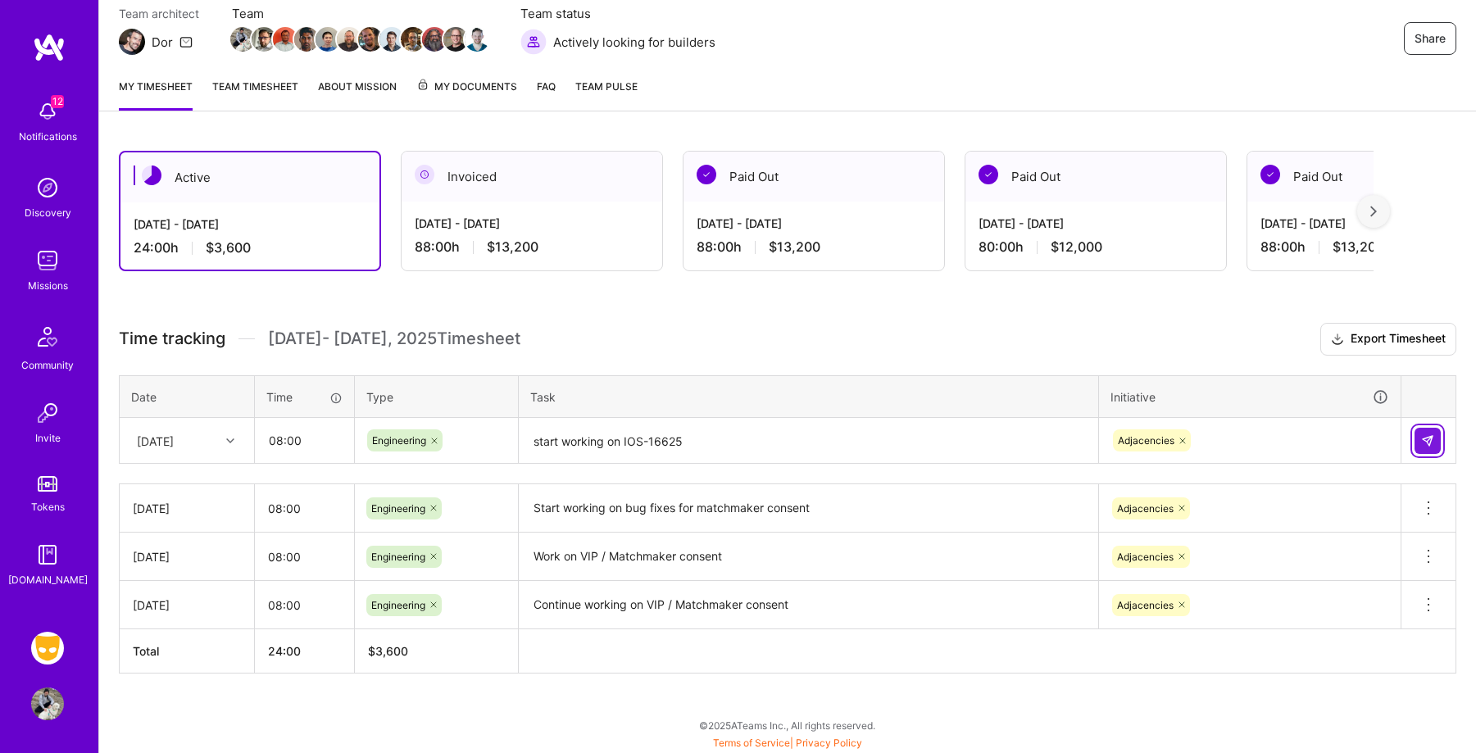
click at [1425, 438] on img at bounding box center [1427, 440] width 13 height 13
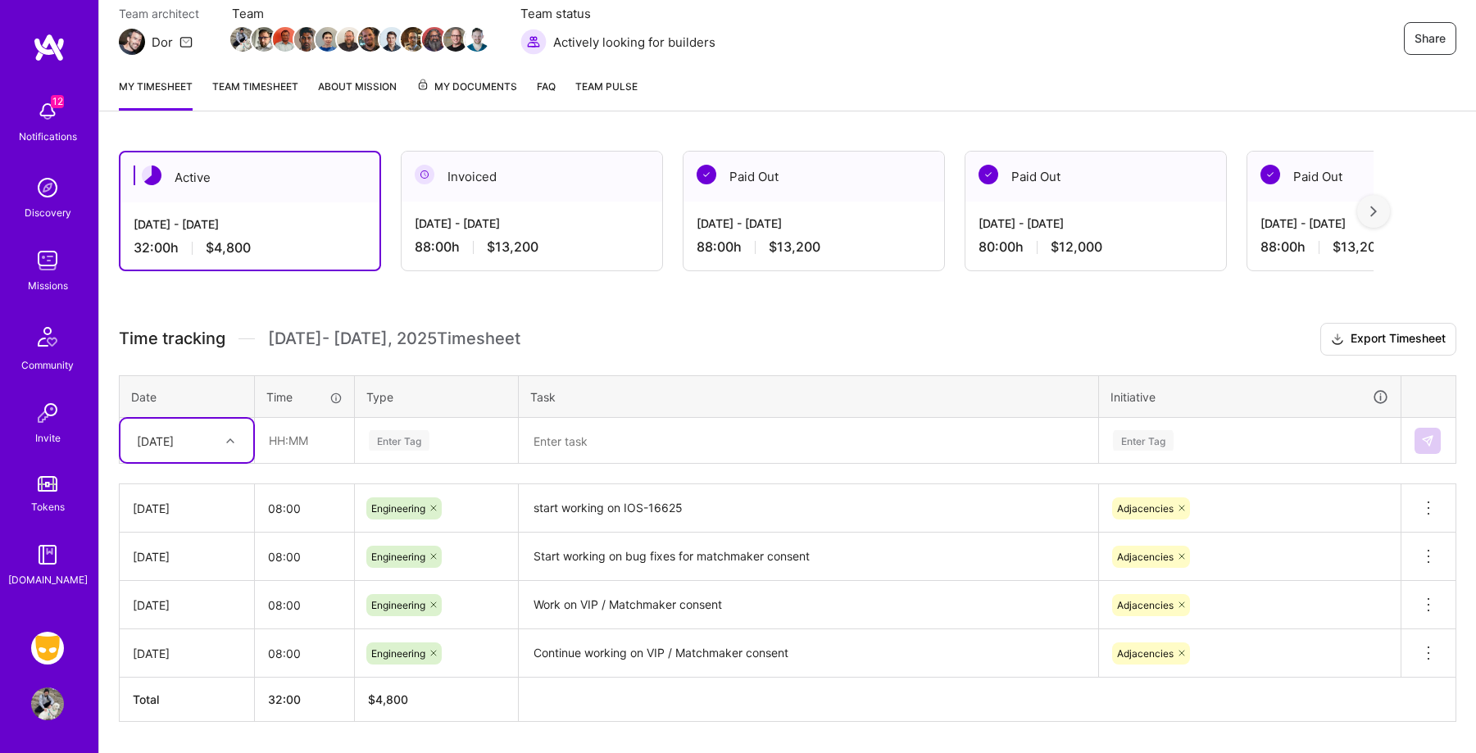
click at [210, 423] on div "[DATE]" at bounding box center [186, 440] width 133 height 43
click at [200, 702] on div "[DATE]" at bounding box center [186, 699] width 133 height 30
click at [308, 434] on input "text" at bounding box center [305, 440] width 98 height 43
type input "08:00"
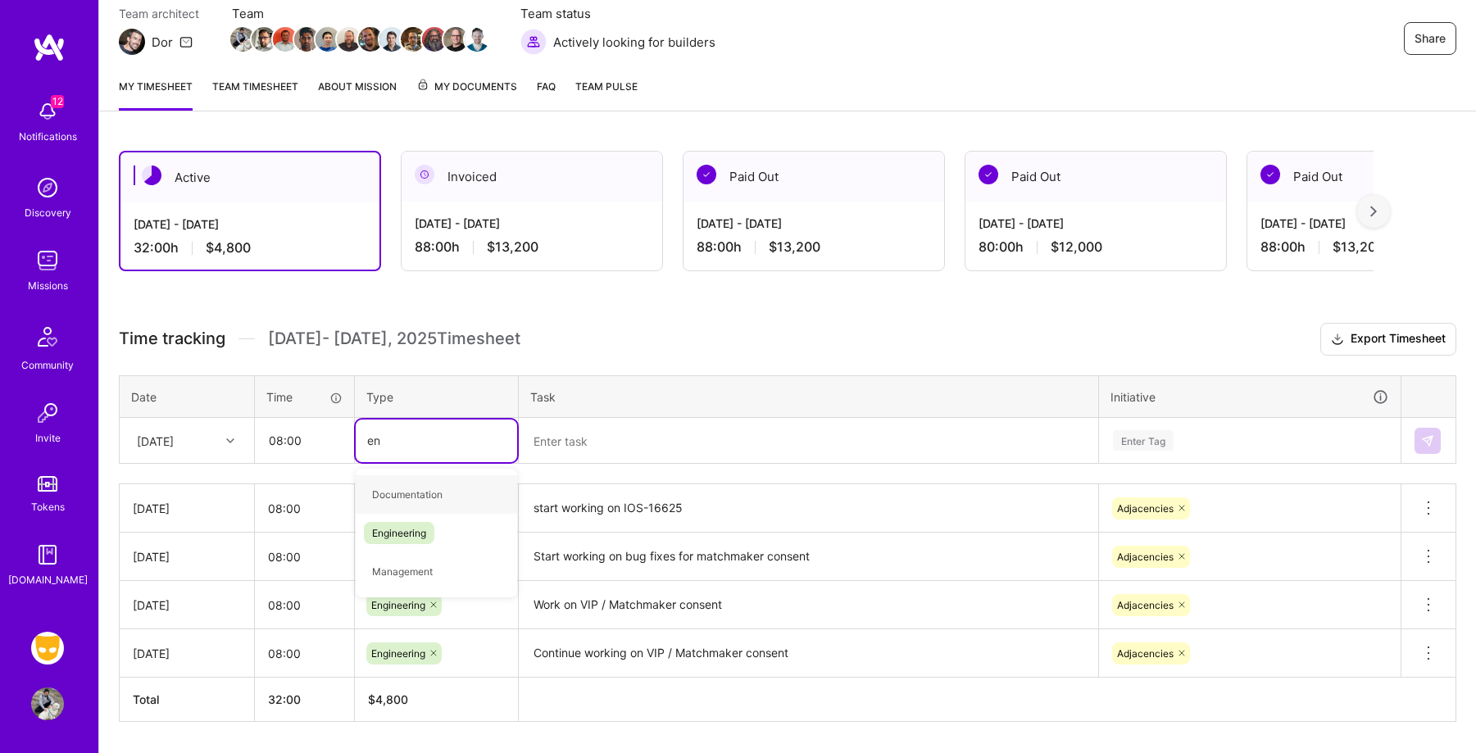
type input "eng"
click at [439, 494] on div "Engineering" at bounding box center [436, 494] width 161 height 39
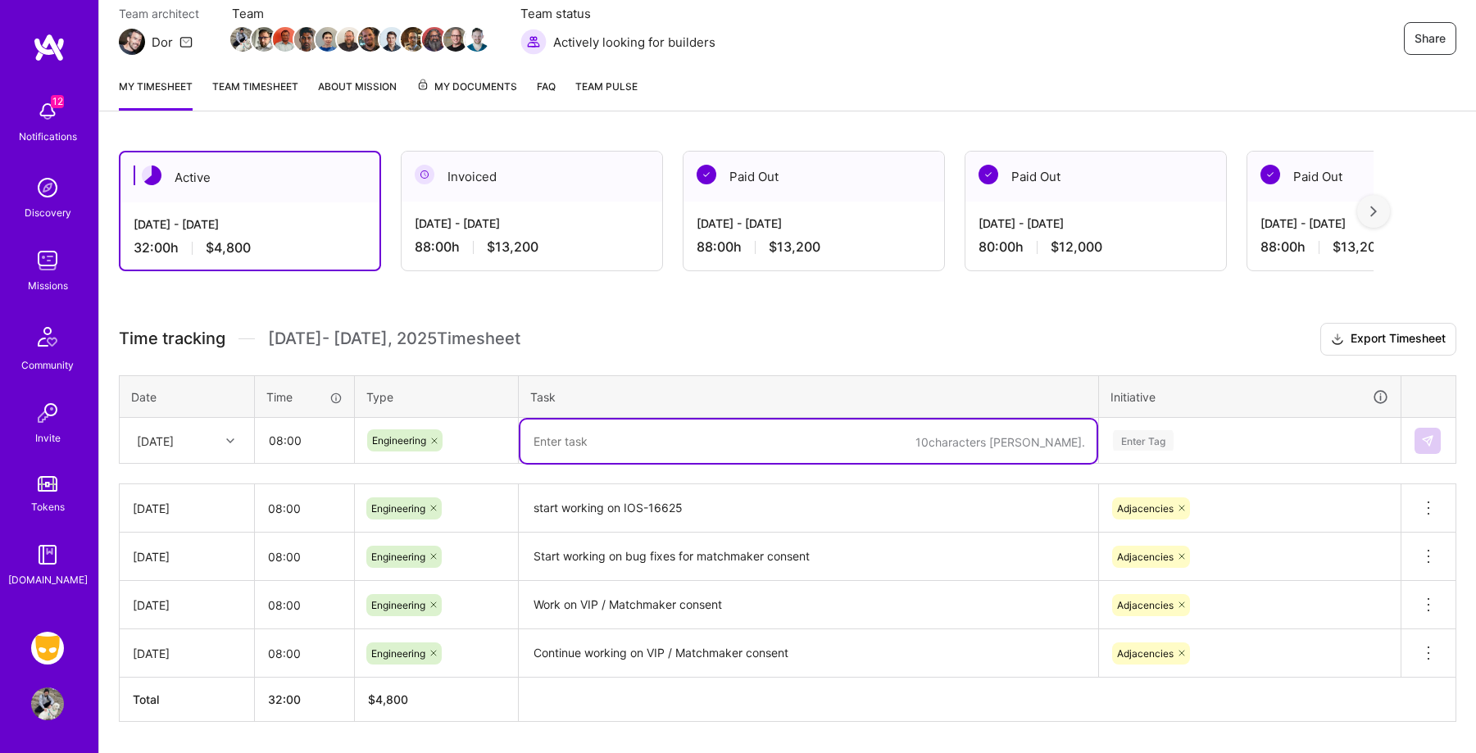
click at [638, 438] on textarea at bounding box center [808, 441] width 576 height 43
type textarea "Continue working on polish improvements for VIP matchmaker"
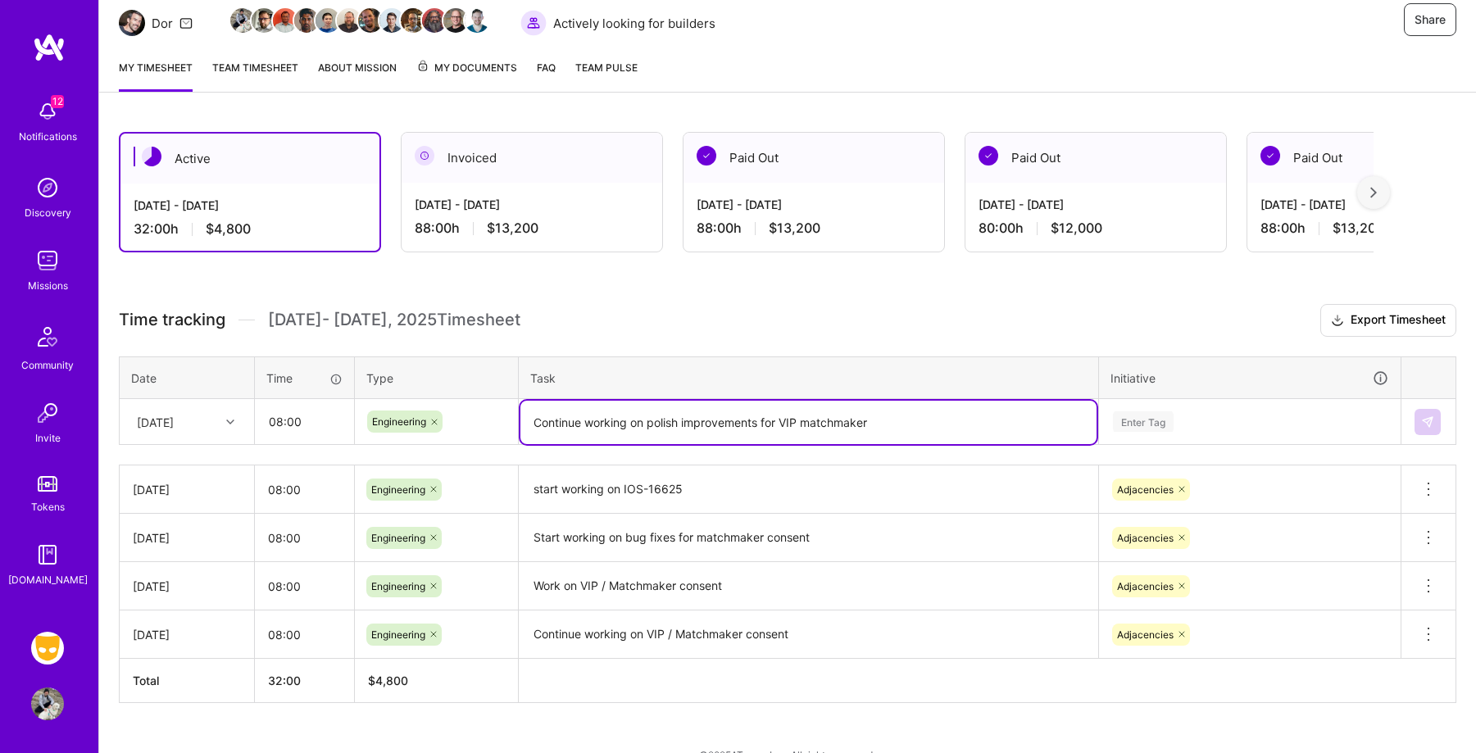
click at [1215, 441] on div "Enter Tag" at bounding box center [1250, 422] width 300 height 43
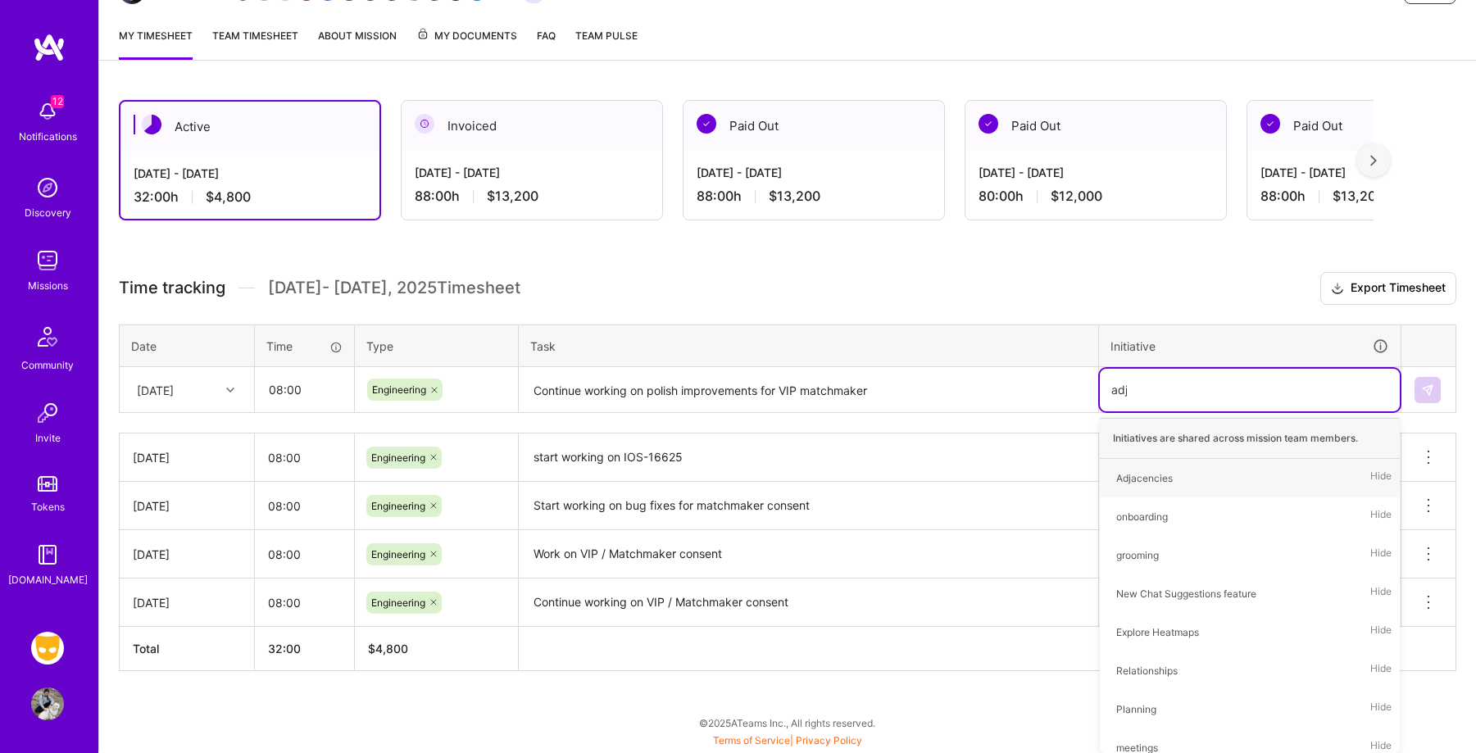
scroll to position [199, 0]
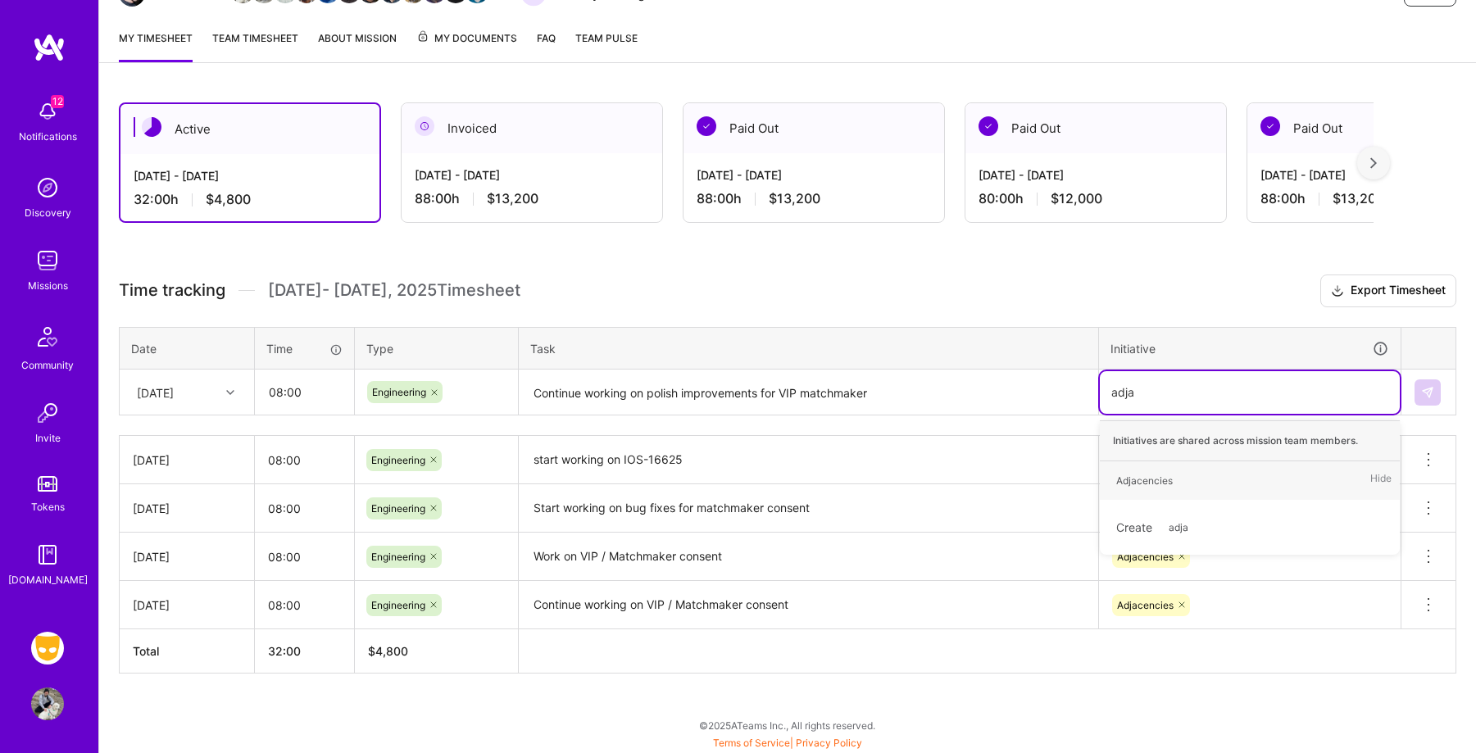
type input "adjac"
click at [1261, 488] on div "Adjacencies Hide" at bounding box center [1250, 480] width 300 height 39
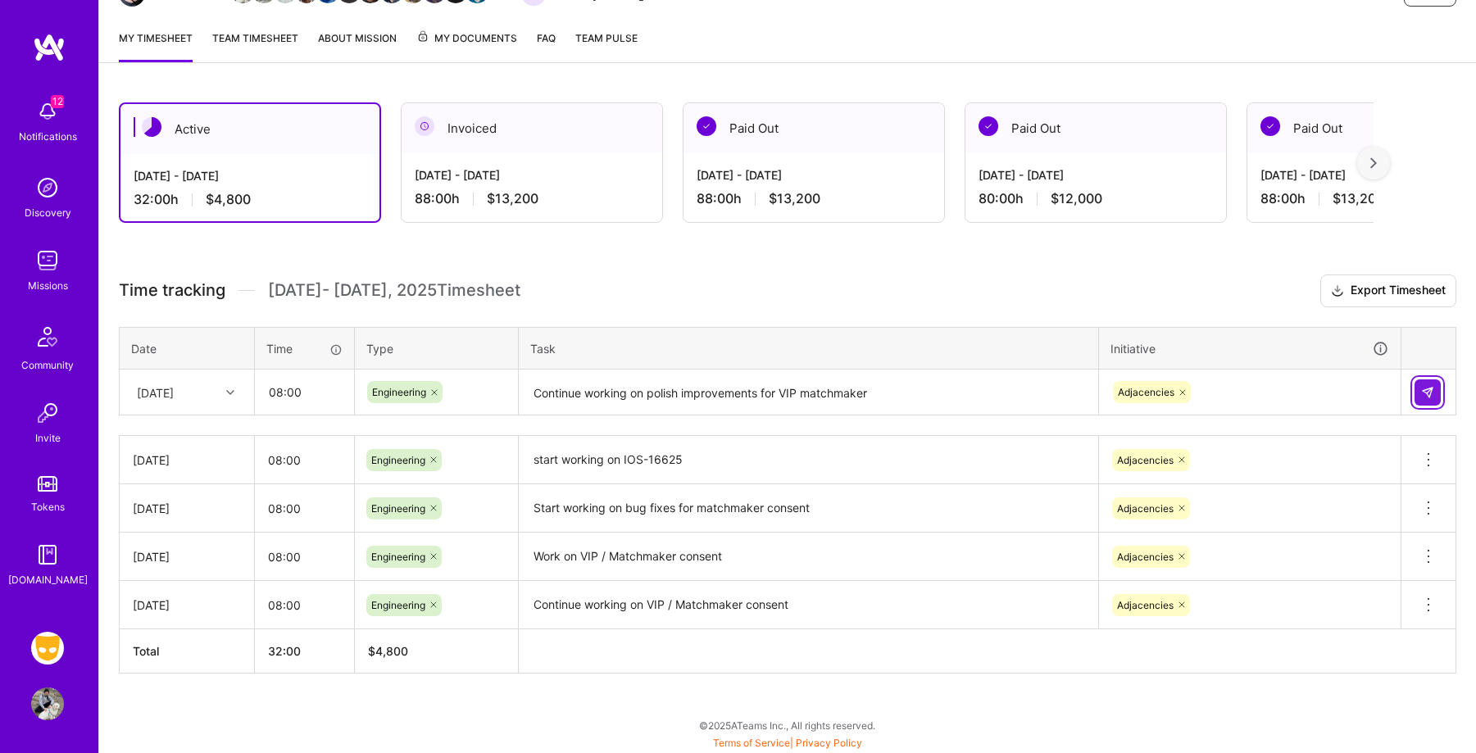
click at [1430, 387] on img at bounding box center [1427, 392] width 13 height 13
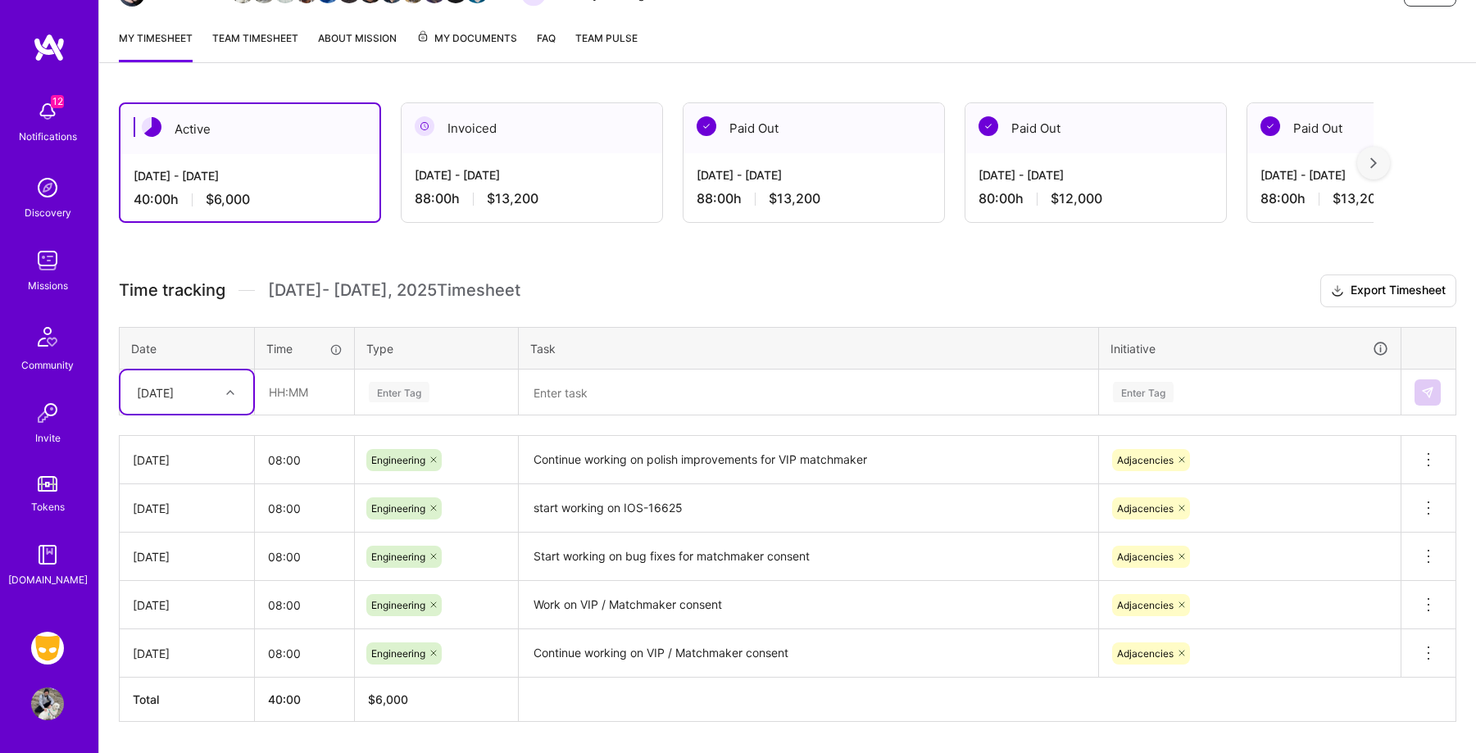
click at [195, 394] on div "[DATE]" at bounding box center [174, 392] width 91 height 27
click at [203, 639] on div "[DATE]" at bounding box center [186, 648] width 133 height 30
click at [304, 401] on input "text" at bounding box center [305, 391] width 98 height 43
type input "08:00"
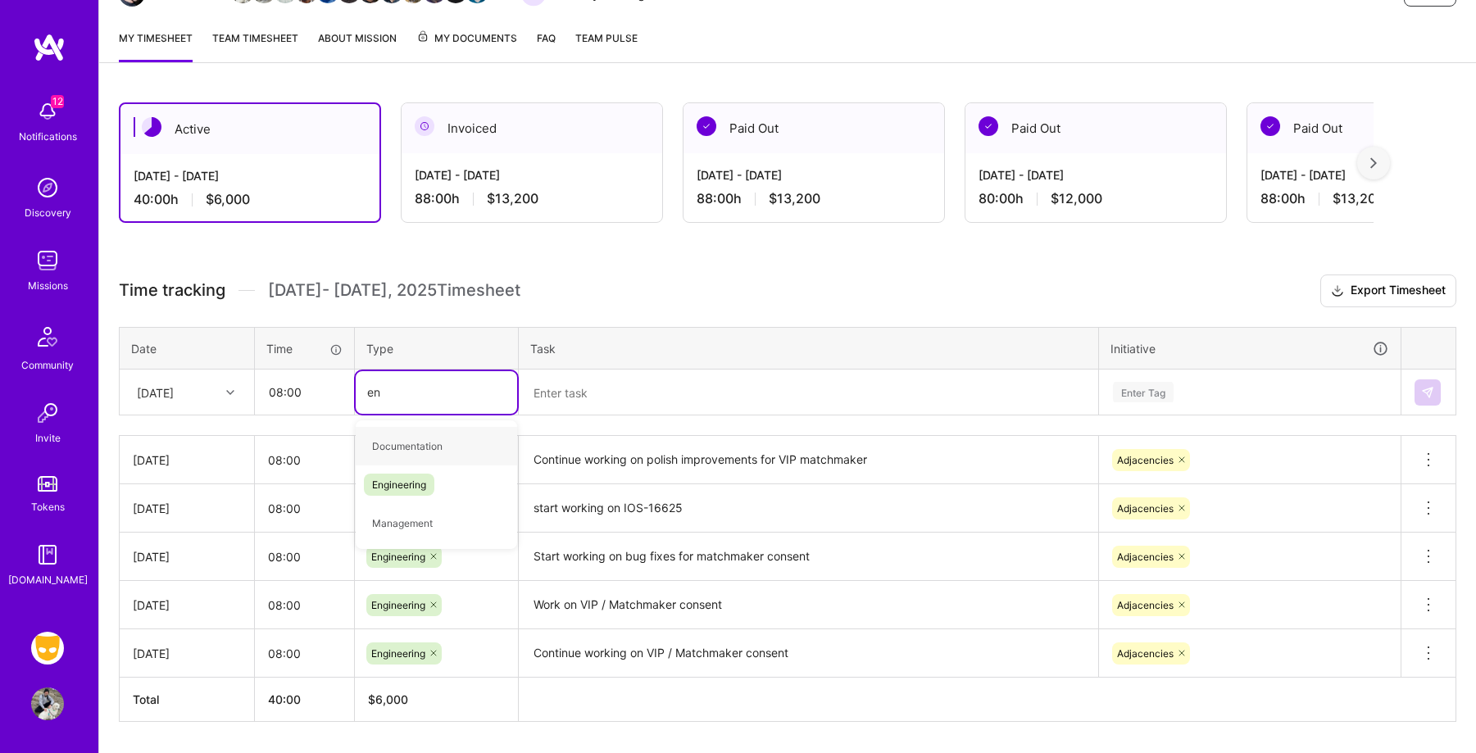
type input "eng"
click at [445, 433] on div "Engineering" at bounding box center [436, 446] width 161 height 39
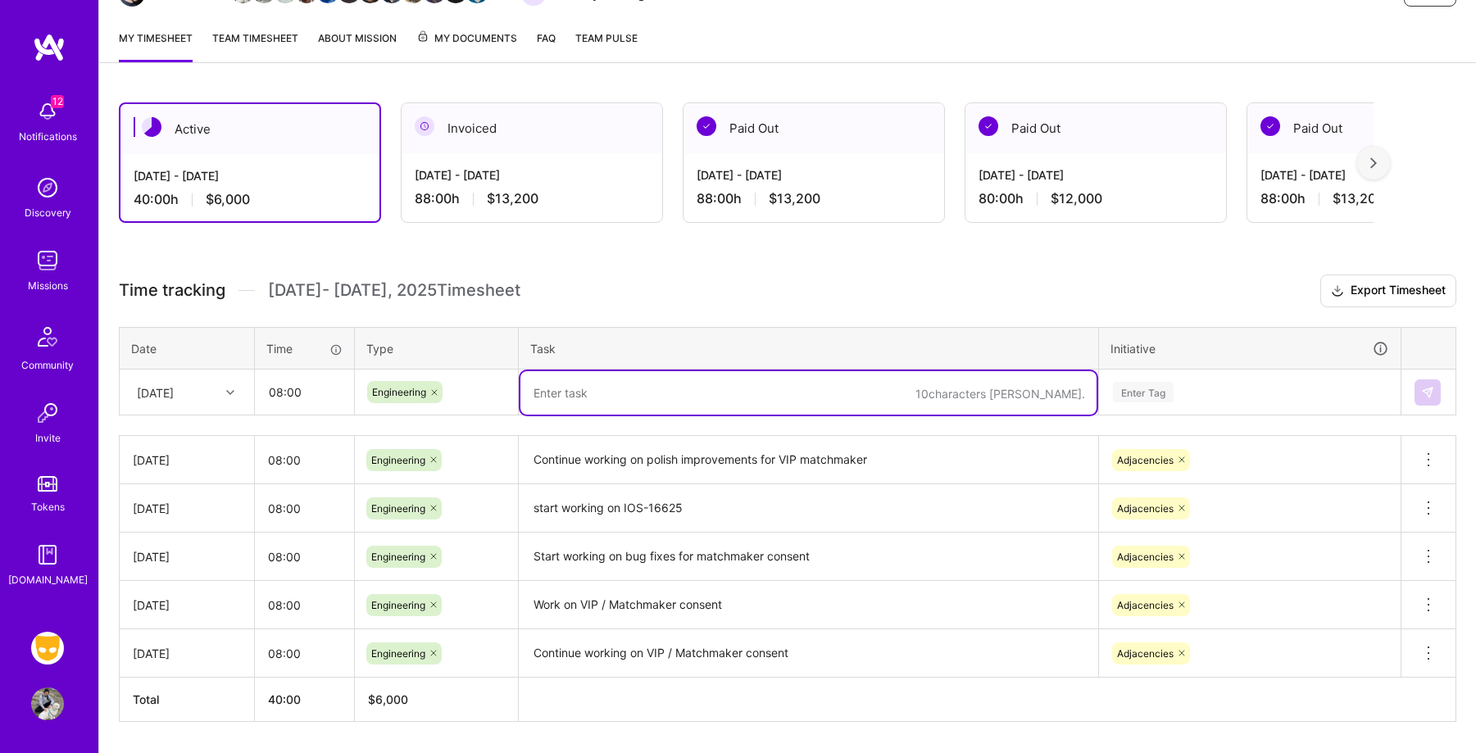
click at [588, 394] on textarea at bounding box center [808, 392] width 576 height 43
type textarea "C"
type textarea "Work on updating Grindr HQ for distance away for Curated accounts for Matchmaker"
click at [1199, 379] on div "Enter Tag" at bounding box center [1250, 392] width 300 height 43
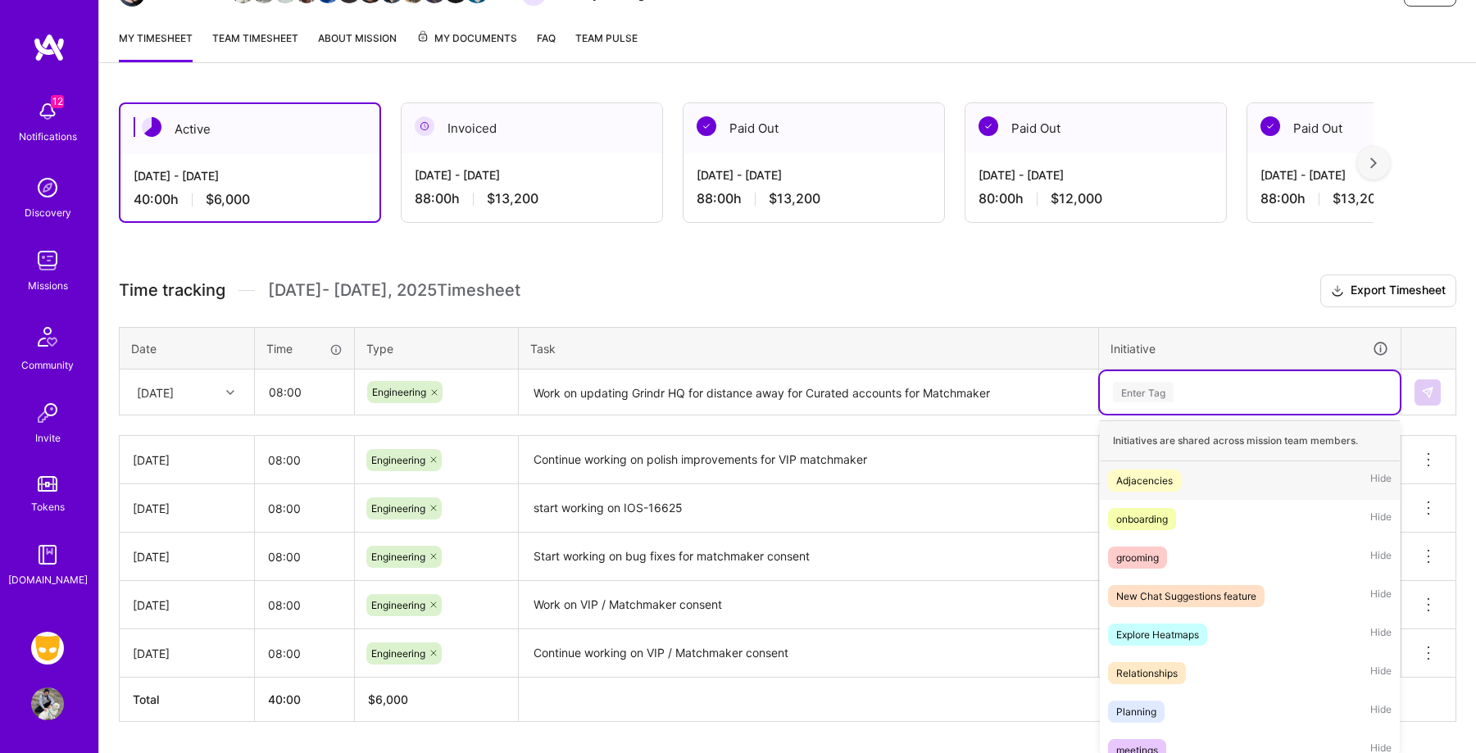
scroll to position [208, 0]
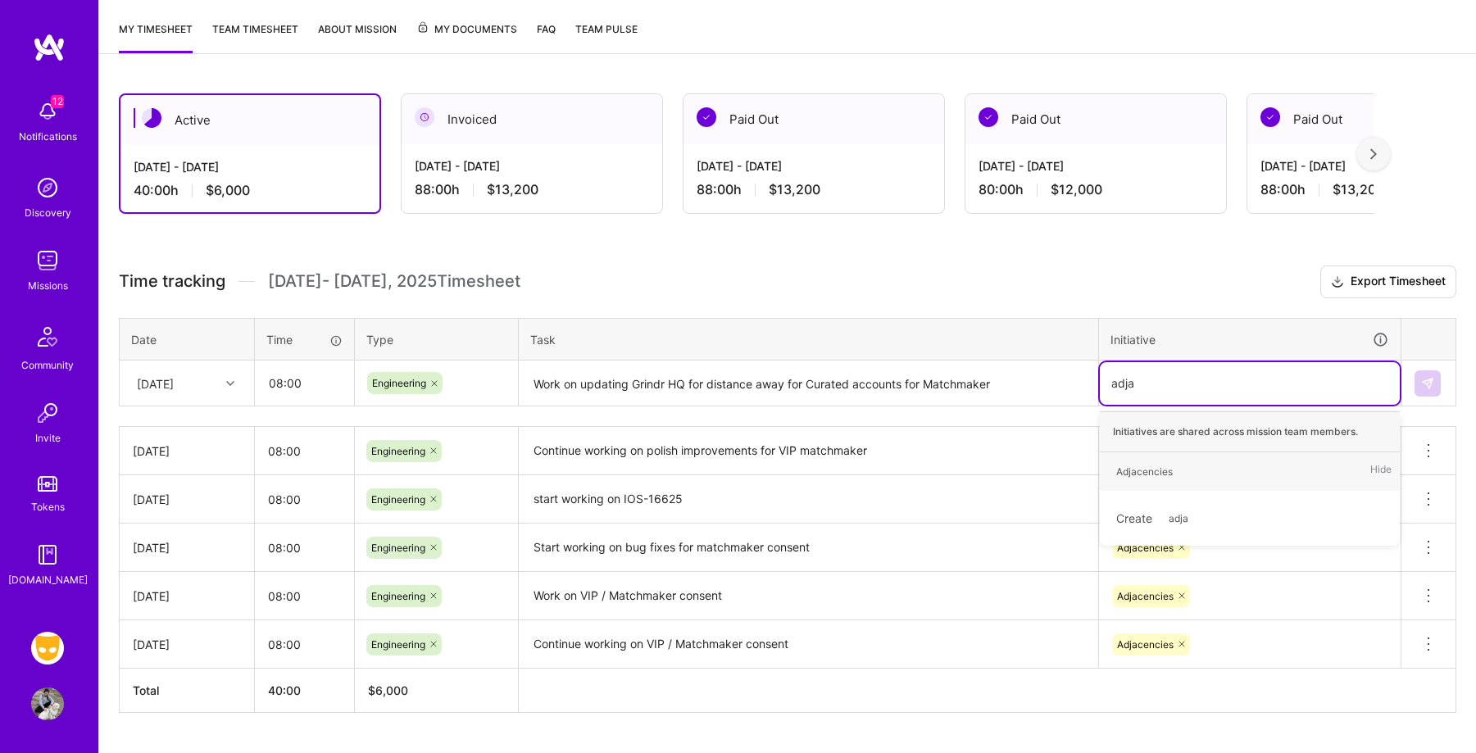
type input "adjac"
click at [1270, 473] on div "Adjacencies Hide" at bounding box center [1250, 471] width 300 height 39
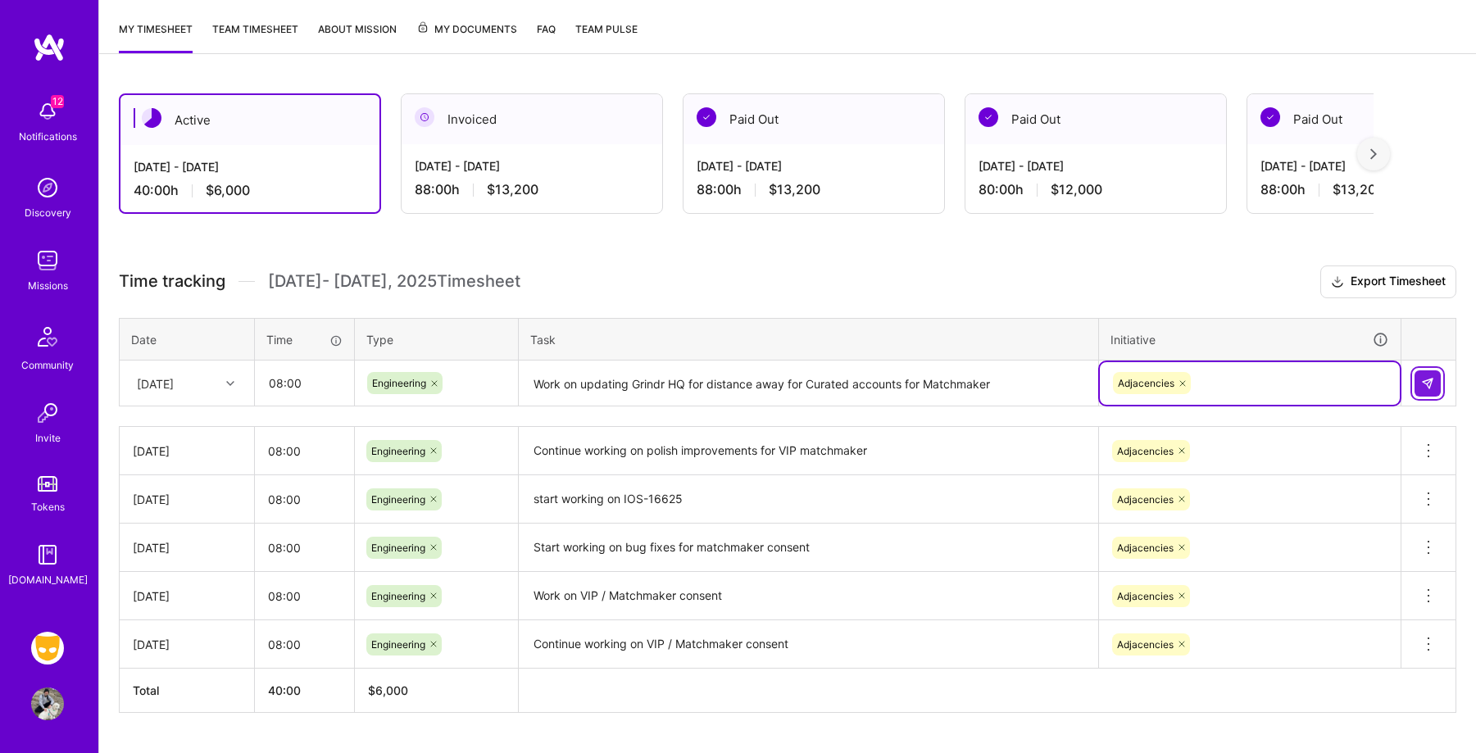
click at [1429, 380] on img at bounding box center [1427, 383] width 13 height 13
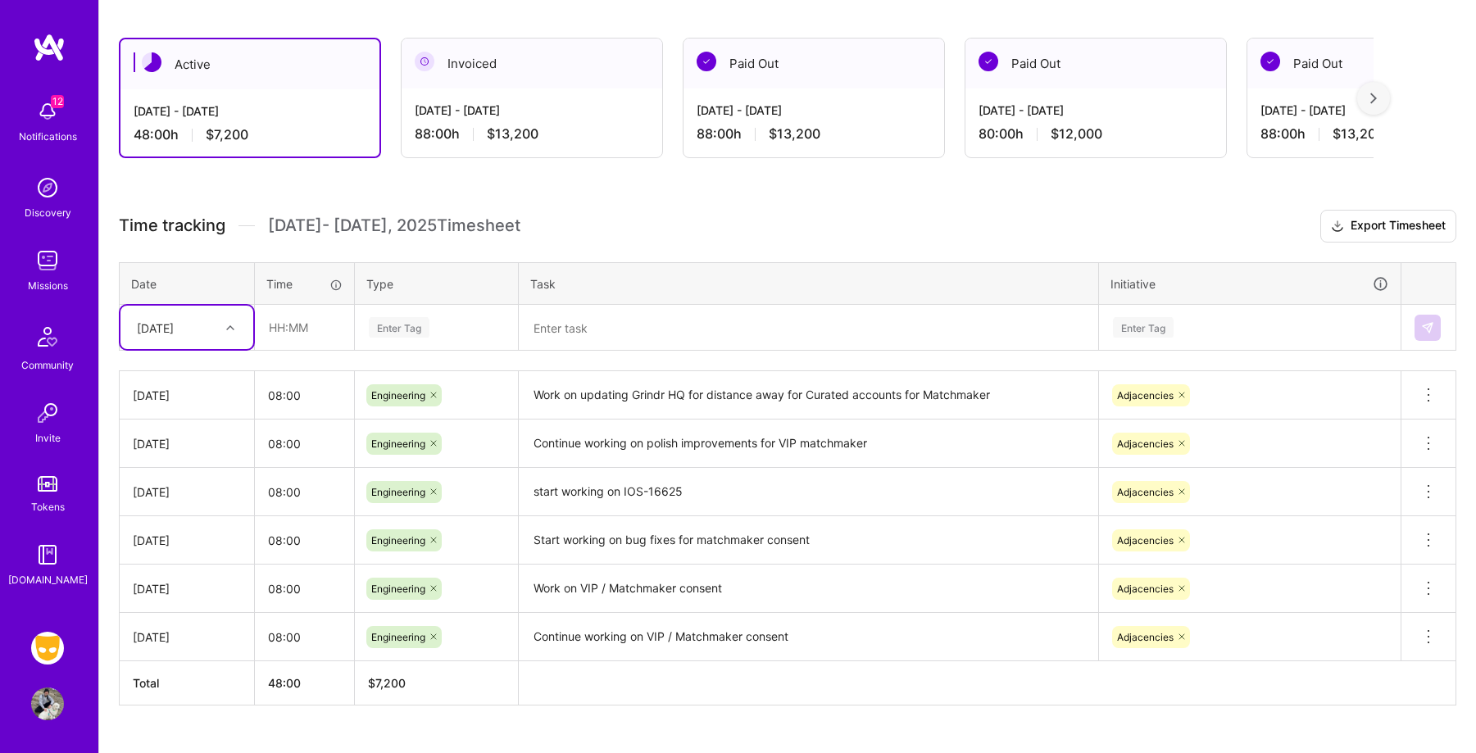
scroll to position [205, 0]
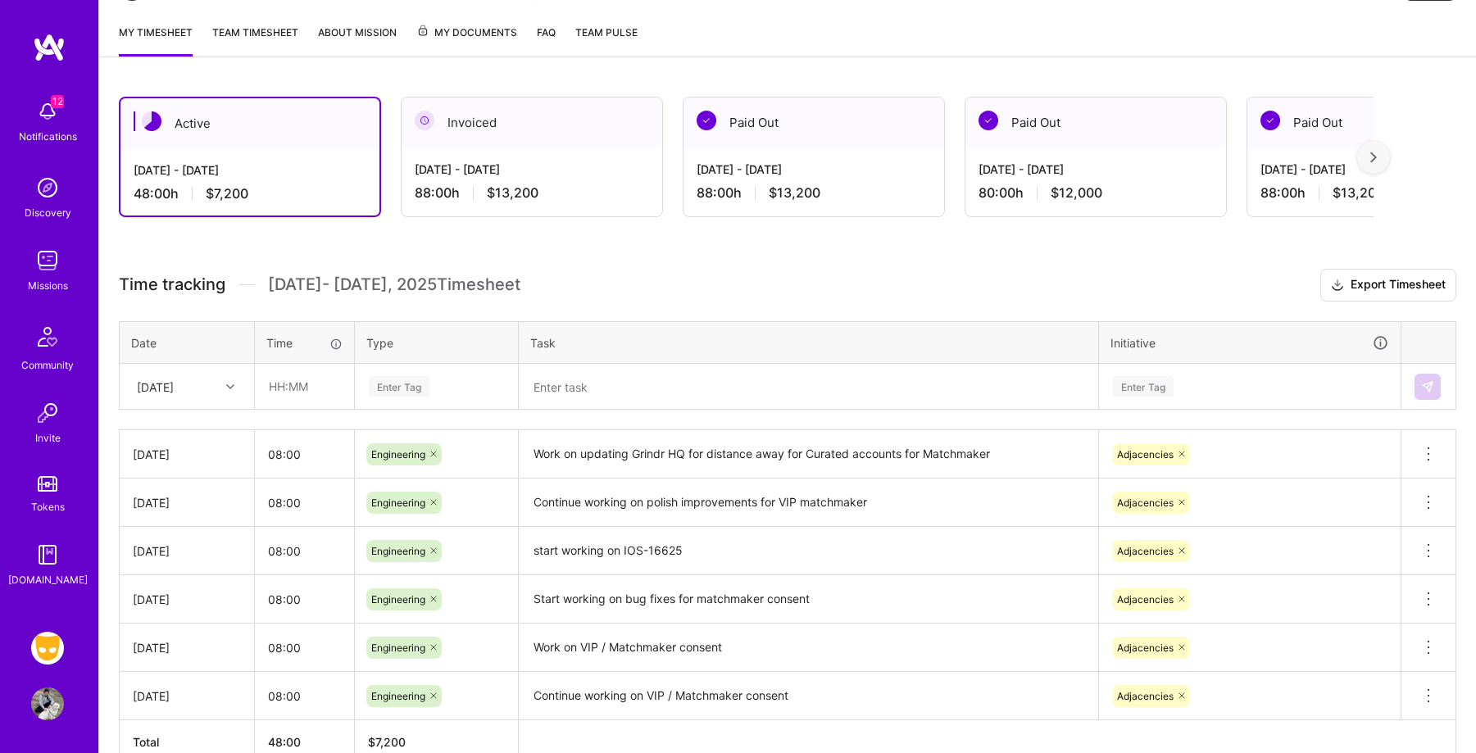
click at [774, 236] on div "Active [DATE] - [DATE] 48:00 h $7,200 Invoiced [DATE] - [DATE] 88:00 h $13,200 …" at bounding box center [787, 461] width 1377 height 768
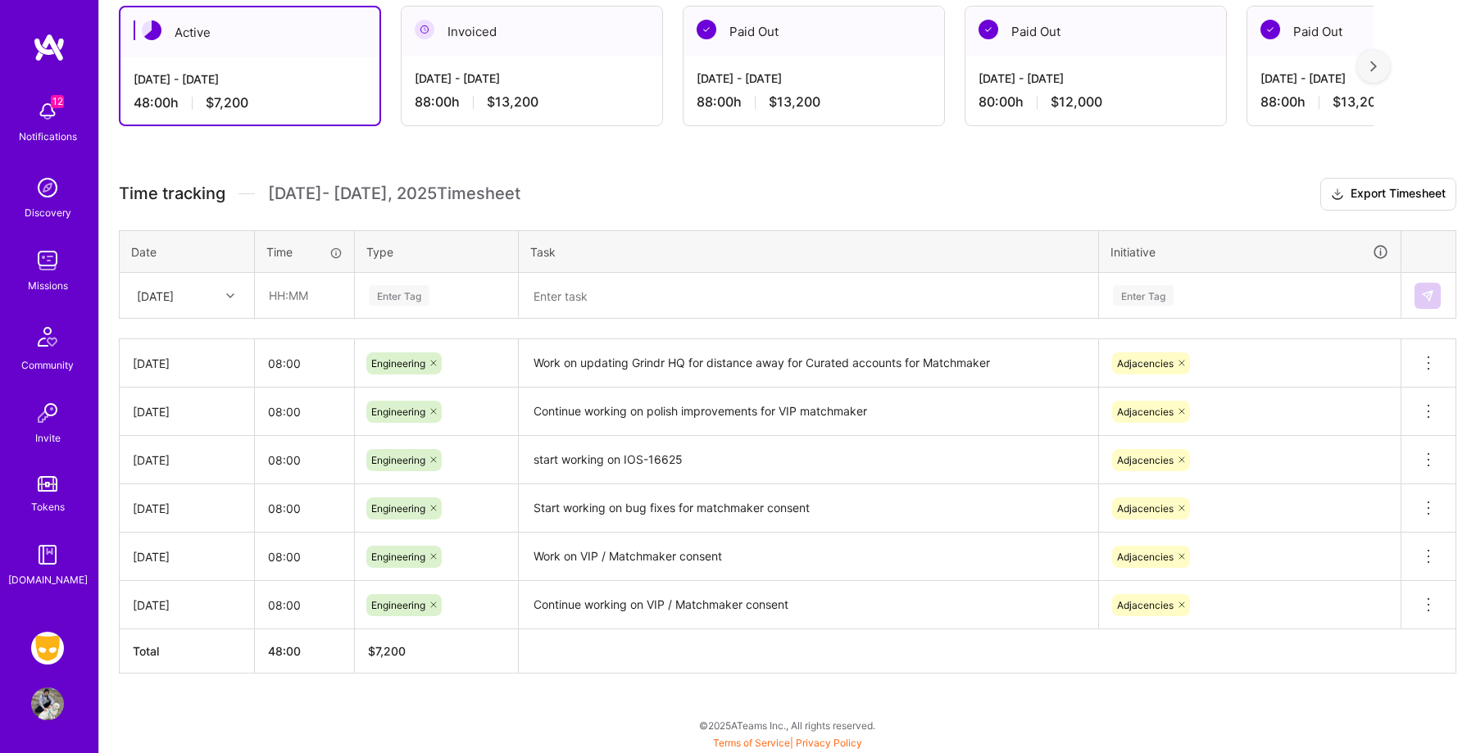
scroll to position [0, 0]
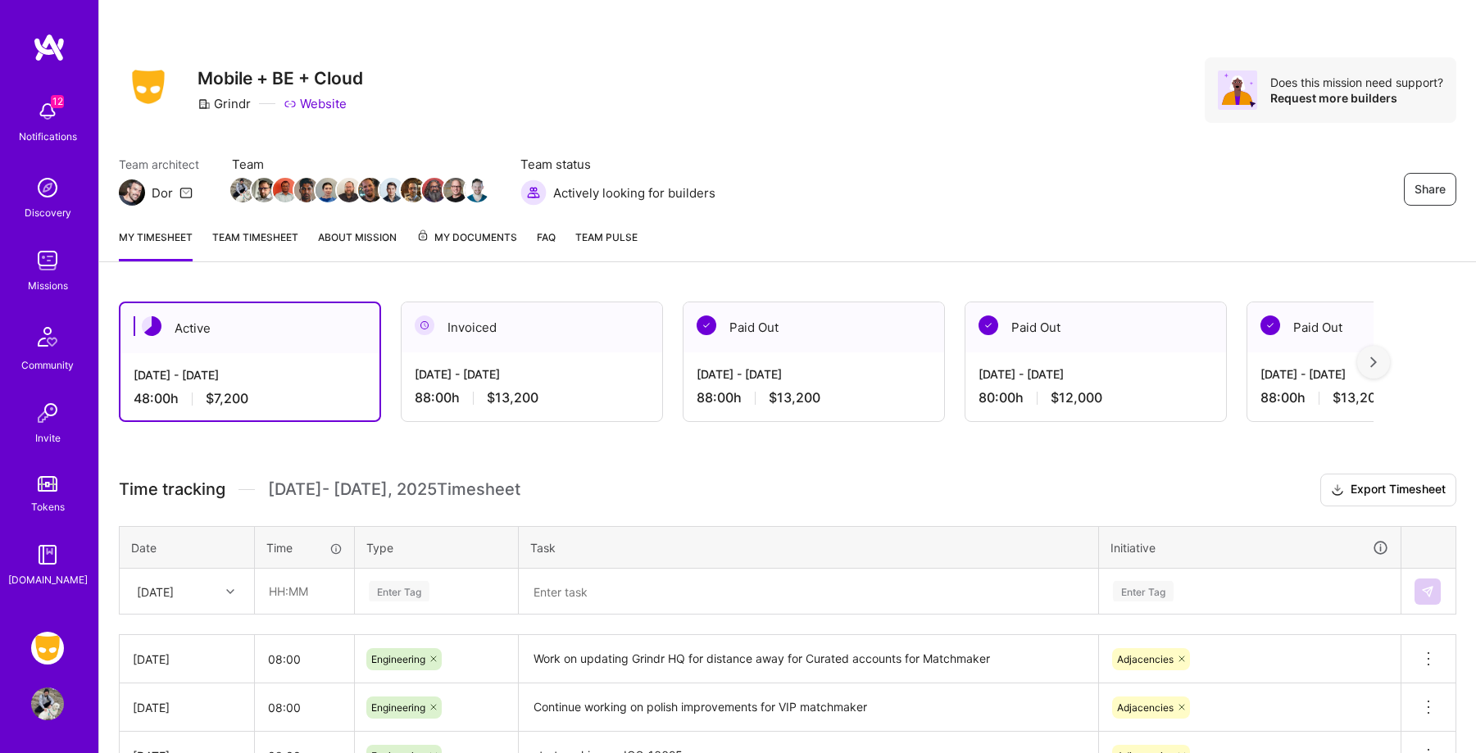
click at [955, 105] on div "Share Mobile + BE + Cloud Grindr Website Does this mission need support? Reques…" at bounding box center [788, 90] width 1338 height 66
click at [957, 112] on div "Share Mobile + BE + Cloud Grindr Website Does this mission need support? Reques…" at bounding box center [788, 90] width 1338 height 66
click at [969, 148] on div "Share Mobile + BE + Cloud Grindr Website Does this mission need support? Reques…" at bounding box center [787, 108] width 1377 height 216
